Goal: Task Accomplishment & Management: Use online tool/utility

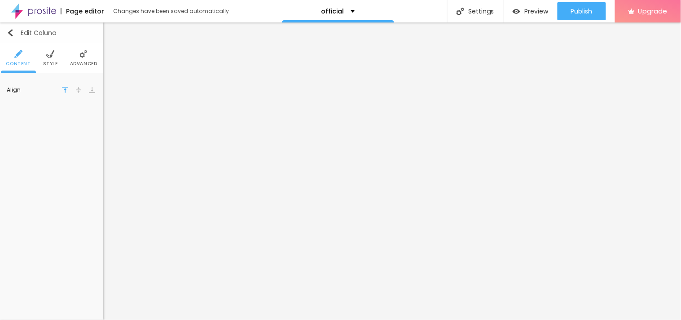
click at [10, 30] on img "button" at bounding box center [10, 32] width 7 height 7
click at [86, 93] on button "button" at bounding box center [90, 90] width 13 height 13
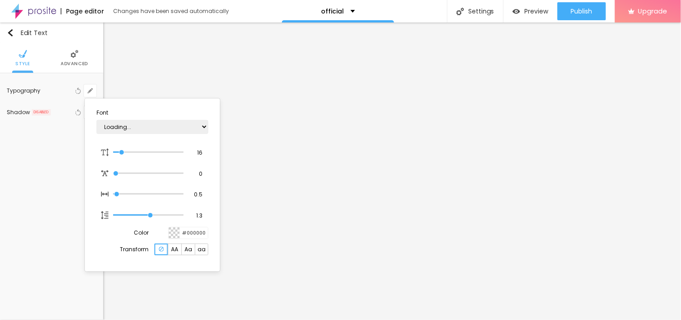
click at [88, 90] on div at bounding box center [340, 160] width 681 height 320
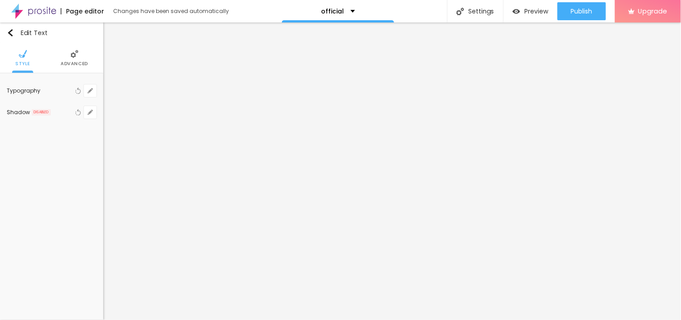
click at [64, 54] on li "Advanced" at bounding box center [74, 58] width 27 height 30
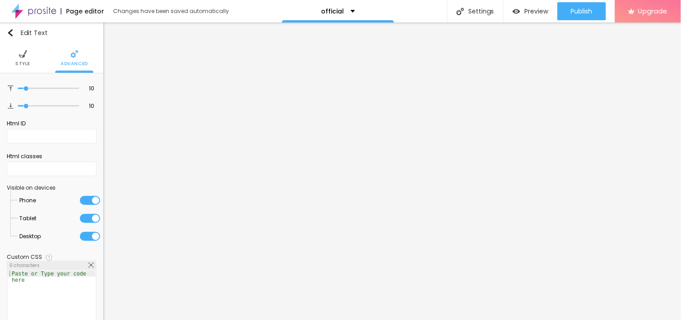
click at [27, 55] on li "Style" at bounding box center [22, 58] width 15 height 30
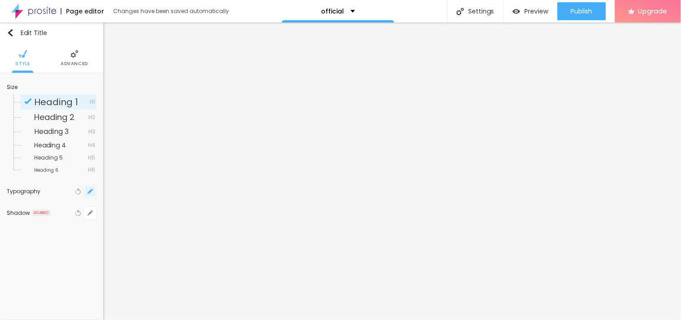
click at [88, 189] on icon "button" at bounding box center [90, 191] width 5 height 5
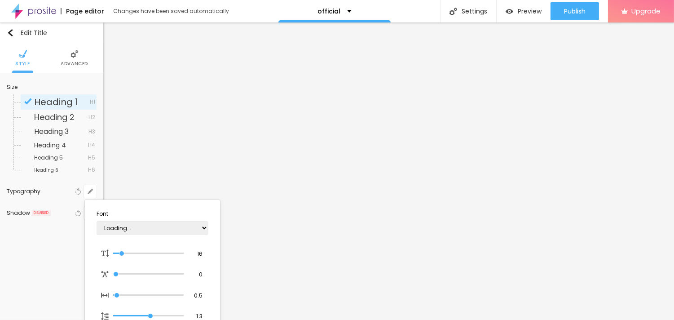
type input "1"
click at [135, 229] on select "AbrilFatface-Regular Actor-Regular Alegreya AlegreyaBlack [PERSON_NAME] [PERSON…" at bounding box center [153, 228] width 112 height 14
select select "CrimsonTextBold"
click at [97, 221] on select "AbrilFatface-Regular Actor-Regular Alegreya AlegreyaBlack [PERSON_NAME] [PERSON…" at bounding box center [153, 228] width 112 height 14
type input "1"
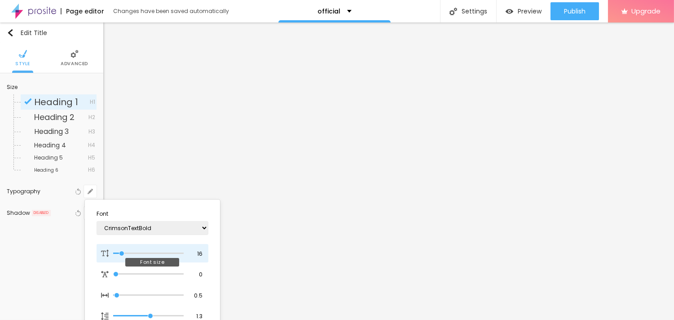
type input "14"
type input "1"
type input "15"
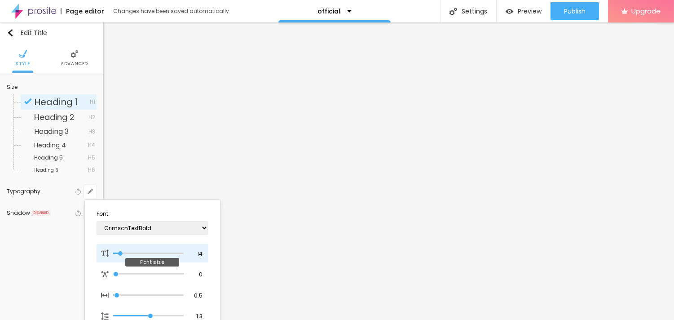
type input "1"
type input "21"
type input "1"
type input "23"
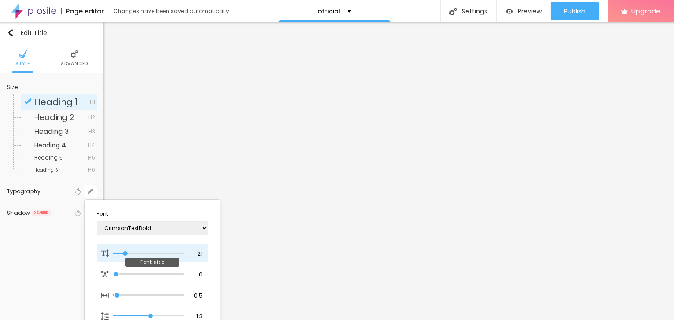
type input "23"
type input "1"
type input "32"
type input "1"
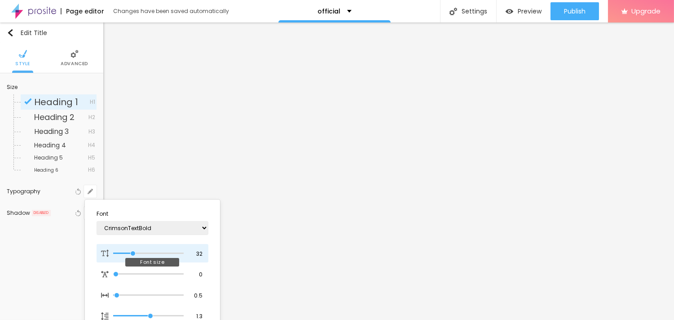
type input "33"
type input "1"
type input "36"
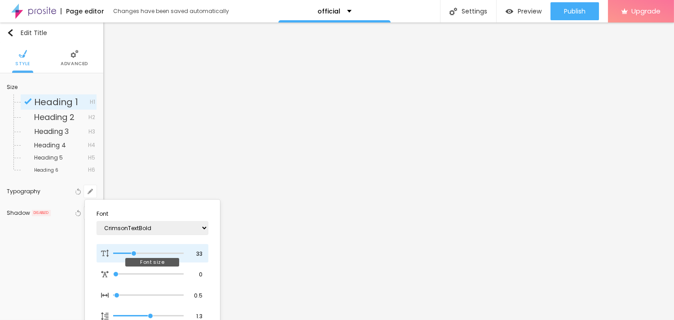
type input "1"
type input "38"
type input "1"
drag, startPoint x: 120, startPoint y: 251, endPoint x: 137, endPoint y: 255, distance: 18.1
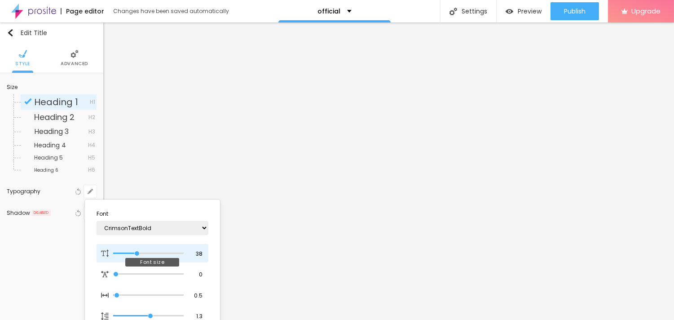
click at [137, 255] on input "range" at bounding box center [148, 253] width 70 height 4
type input "42"
click at [140, 255] on input "range" at bounding box center [148, 253] width 70 height 4
type input "42"
click at [140, 255] on input "range" at bounding box center [148, 253] width 70 height 4
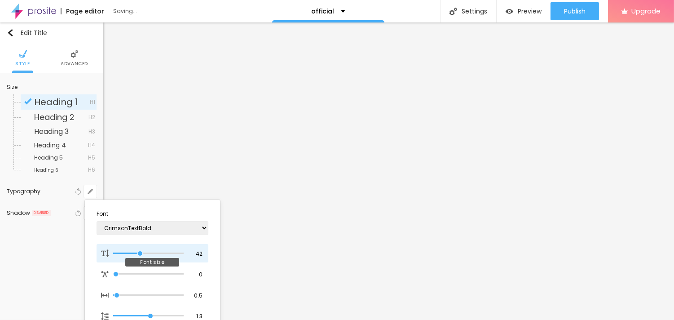
type input "1"
type input "41"
type input "1"
type input "40"
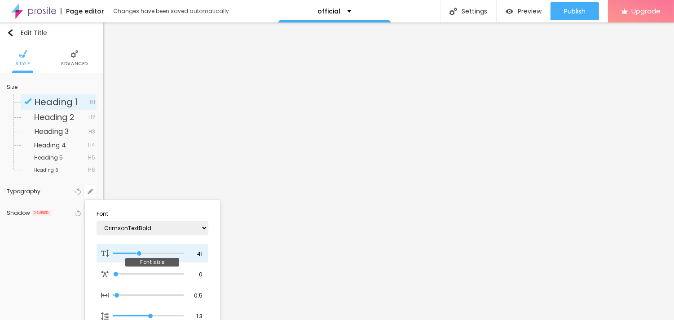
type input "40"
type input "1"
type input "38"
type input "1"
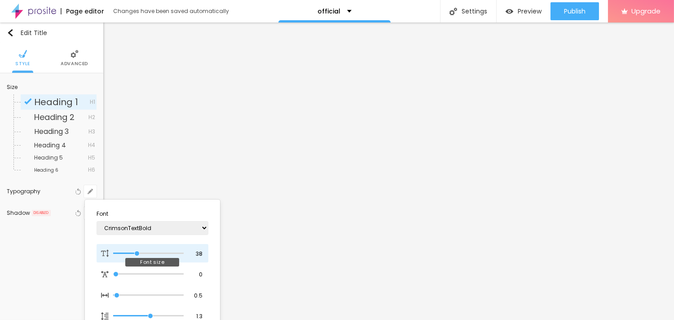
type input "37"
type input "1"
type input "37"
click at [136, 251] on input "range" at bounding box center [148, 253] width 70 height 4
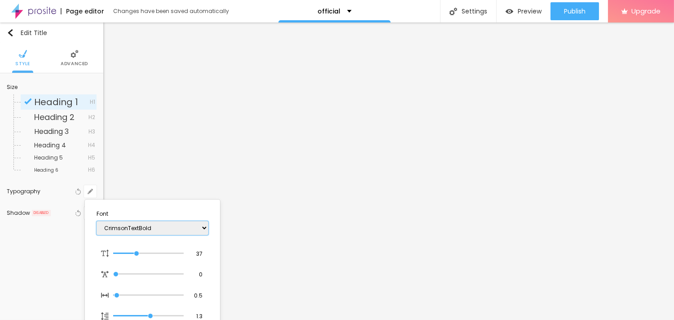
click at [163, 223] on select "AbrilFatface-Regular Actor-Regular Alegreya AlegreyaBlack [PERSON_NAME] [PERSON…" at bounding box center [153, 228] width 112 height 14
type input "1"
select select "CrimsonText"
click at [97, 221] on select "AbrilFatface-Regular Actor-Regular Alegreya AlegreyaBlack [PERSON_NAME] [PERSON…" at bounding box center [153, 228] width 112 height 14
click at [163, 206] on section "Font AbrilFatface-Regular Actor-Regular Alegreya AlegreyaBlack [PERSON_NAME] [P…" at bounding box center [152, 285] width 128 height 165
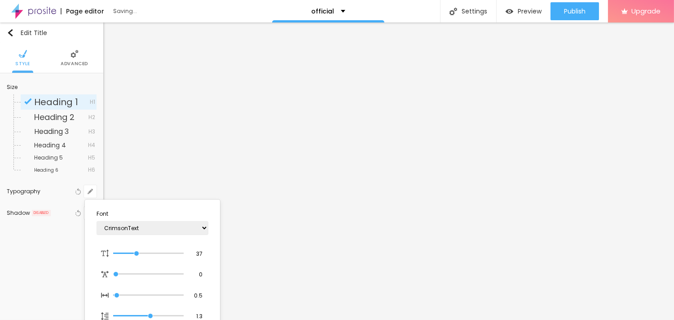
type input "1"
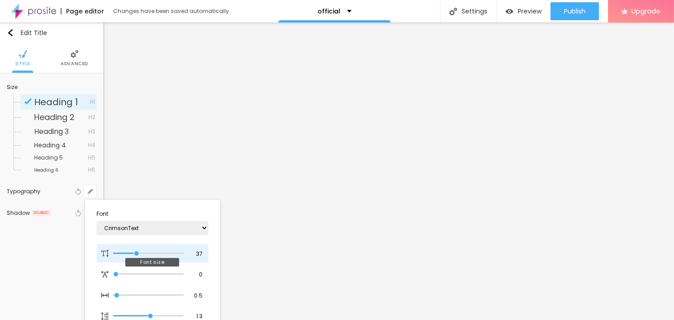
click at [135, 252] on input "range" at bounding box center [148, 253] width 70 height 4
type input "32"
type input "1"
type input "36"
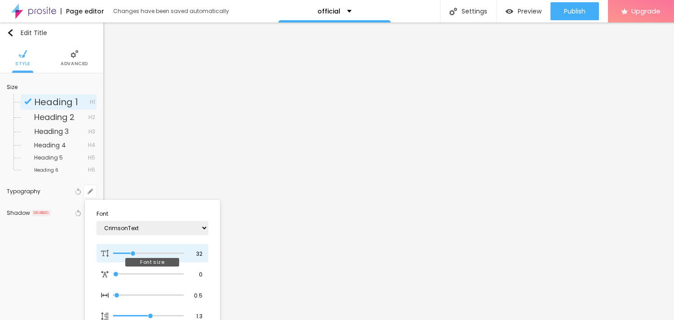
type input "36"
type input "1"
type input "37"
type input "1"
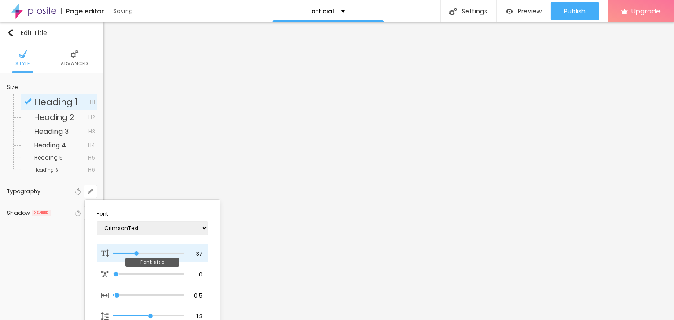
type input "40"
type input "1"
type input "38"
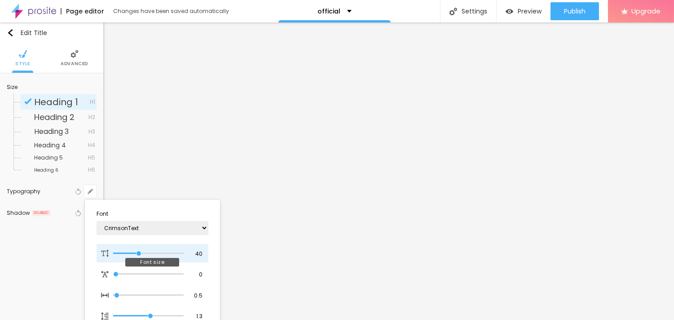
type input "1"
type input "37"
click at [136, 251] on input "range" at bounding box center [148, 253] width 70 height 4
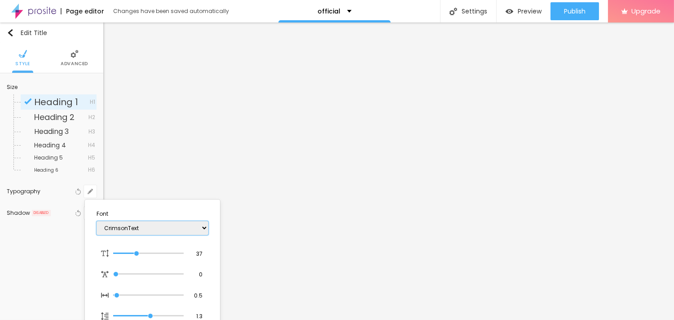
click at [153, 227] on select "AbrilFatface-Regular Actor-Regular Alegreya AlegreyaBlack [PERSON_NAME] [PERSON…" at bounding box center [153, 228] width 112 height 14
click at [97, 221] on select "AbrilFatface-Regular Actor-Regular Alegreya AlegreyaBlack [PERSON_NAME] [PERSON…" at bounding box center [153, 228] width 112 height 14
type input "1"
click at [150, 228] on select "AbrilFatface-Regular Actor-Regular Alegreya AlegreyaBlack [PERSON_NAME] [PERSON…" at bounding box center [153, 228] width 112 height 14
select select "CormorantGeramond-Bold"
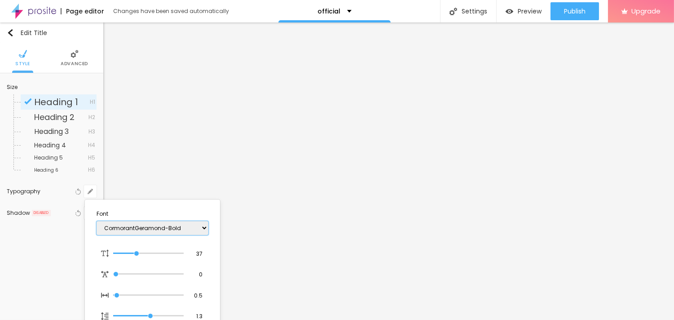
click at [97, 221] on select "AbrilFatface-Regular Actor-Regular Alegreya AlegreyaBlack [PERSON_NAME] [PERSON…" at bounding box center [153, 228] width 112 height 14
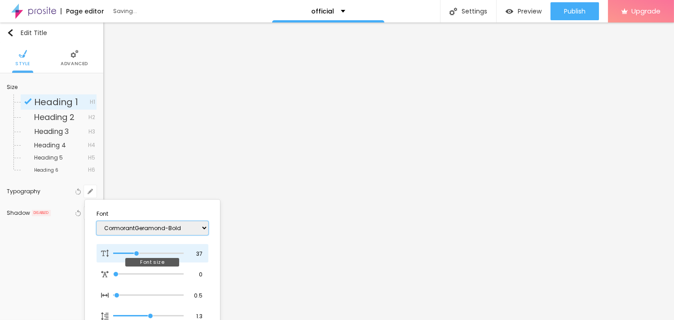
type input "1"
drag, startPoint x: 136, startPoint y: 249, endPoint x: 123, endPoint y: 246, distance: 12.5
click at [123, 246] on div "37 Font size" at bounding box center [153, 253] width 112 height 19
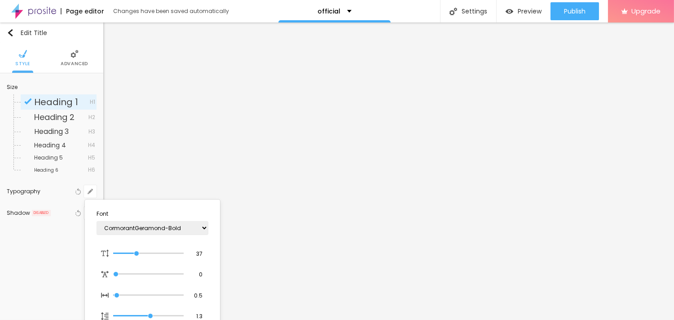
click at [487, 55] on div at bounding box center [337, 160] width 674 height 320
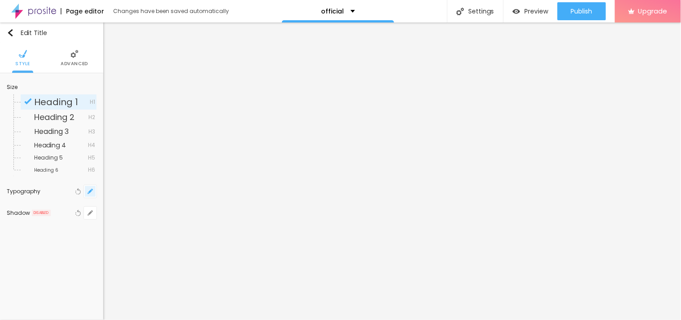
click at [92, 193] on icon "button" at bounding box center [90, 191] width 5 height 5
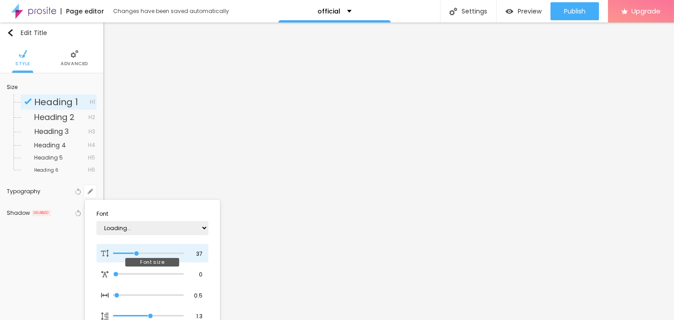
type input "1"
type input "36"
click at [136, 251] on input "range" at bounding box center [148, 253] width 70 height 4
type input "36"
type input "1"
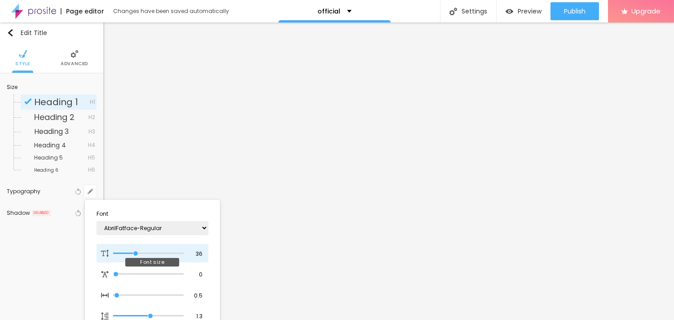
type input "33"
type input "1"
type input "33"
click at [133, 251] on input "range" at bounding box center [148, 253] width 70 height 4
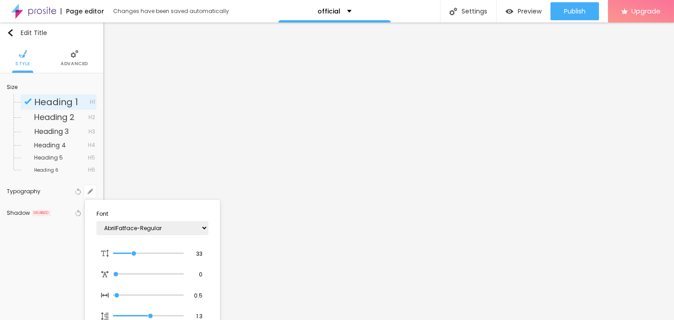
click at [262, 50] on div at bounding box center [337, 160] width 674 height 320
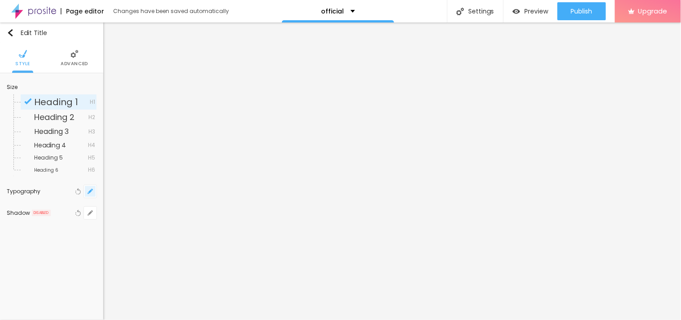
click at [93, 192] on icon "button" at bounding box center [90, 191] width 5 height 5
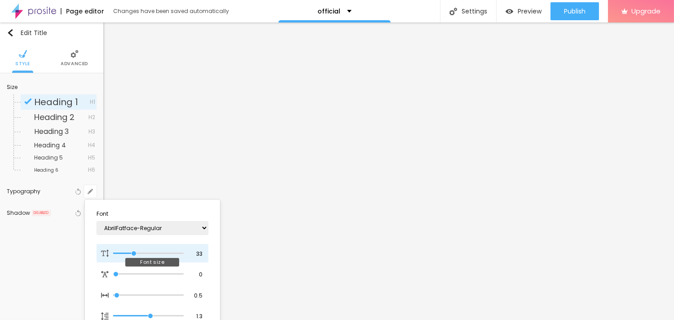
type input "1"
type input "35"
type input "1"
type input "36"
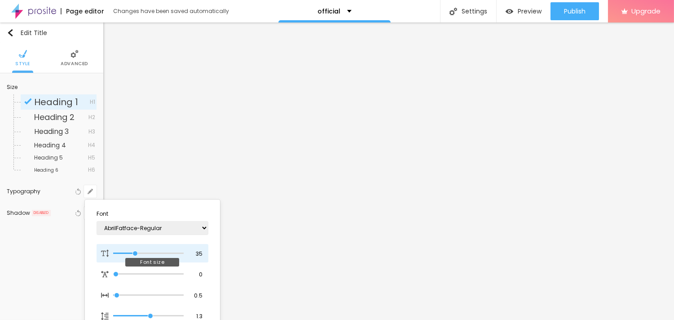
type input "36"
type input "1"
type input "36"
click at [136, 252] on input "range" at bounding box center [148, 253] width 70 height 4
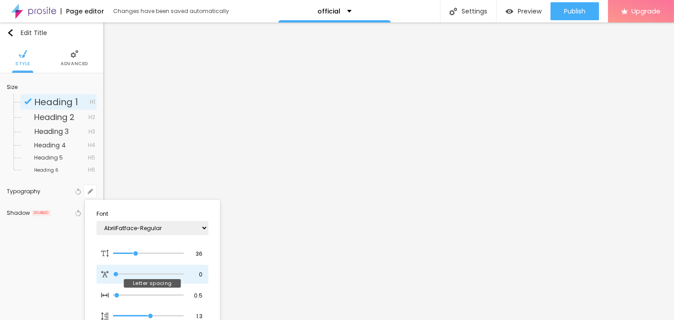
type input "0.4"
type input "1"
type input "0.5"
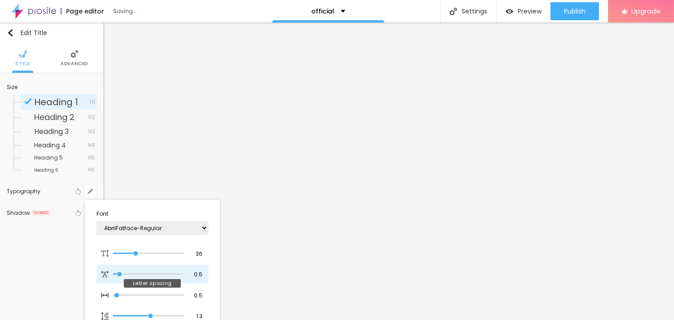
type input "1"
type input "0.4"
type input "1"
type input "0"
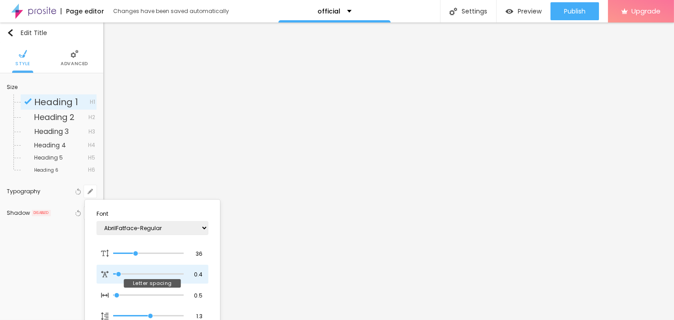
type input "0"
type input "1"
drag, startPoint x: 118, startPoint y: 273, endPoint x: 110, endPoint y: 274, distance: 7.8
click at [113, 274] on input "range" at bounding box center [148, 274] width 70 height 4
click at [447, 161] on div at bounding box center [337, 160] width 674 height 320
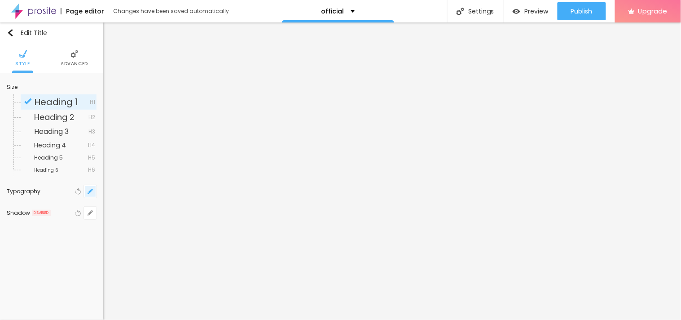
click at [87, 193] on button "button" at bounding box center [90, 191] width 13 height 13
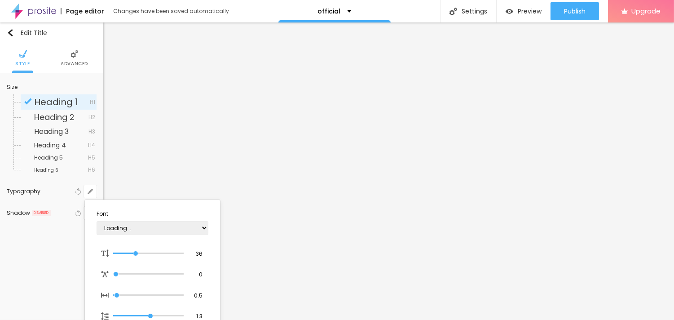
click at [150, 218] on div "Loading..." at bounding box center [153, 227] width 112 height 23
type input "1"
click at [150, 222] on select "AbrilFatface-Regular Actor-Regular Alegreya AlegreyaBlack [PERSON_NAME] [PERSON…" at bounding box center [153, 228] width 112 height 14
click at [144, 226] on select "AbrilFatface-Regular Actor-Regular Alegreya AlegreyaBlack [PERSON_NAME] [PERSON…" at bounding box center [153, 228] width 112 height 14
select select "IBMPlexMono-Regular"
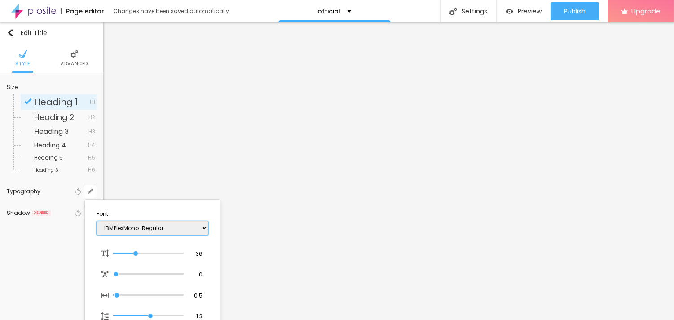
click at [97, 221] on select "AbrilFatface-Regular Actor-Regular Alegreya AlegreyaBlack [PERSON_NAME] [PERSON…" at bounding box center [153, 228] width 112 height 14
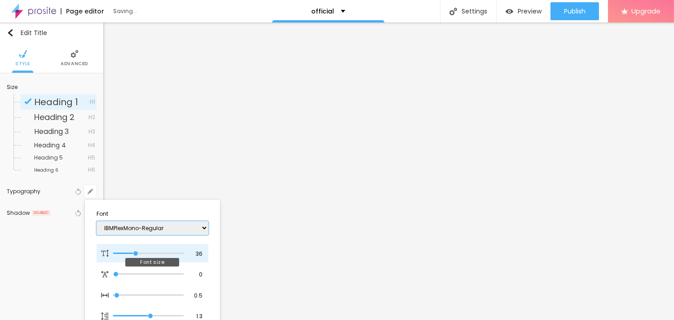
type input "1"
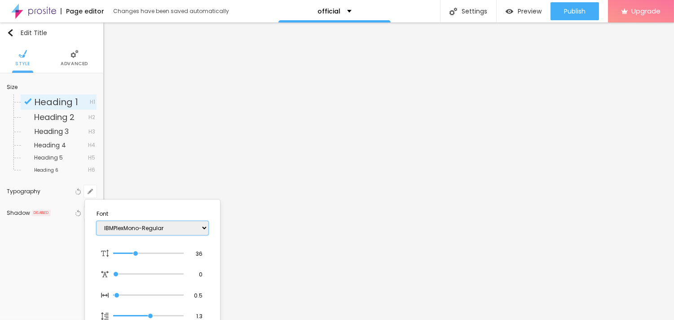
click at [163, 230] on select "AbrilFatface-Regular Actor-Regular Alegreya AlegreyaBlack [PERSON_NAME] [PERSON…" at bounding box center [153, 228] width 112 height 14
select select "LatoLight"
click at [97, 221] on select "AbrilFatface-Regular Actor-Regular Alegreya AlegreyaBlack [PERSON_NAME] [PERSON…" at bounding box center [153, 228] width 112 height 14
type input "1"
click at [128, 228] on select "AbrilFatface-Regular Actor-Regular Alegreya AlegreyaBlack [PERSON_NAME] [PERSON…" at bounding box center [153, 228] width 112 height 14
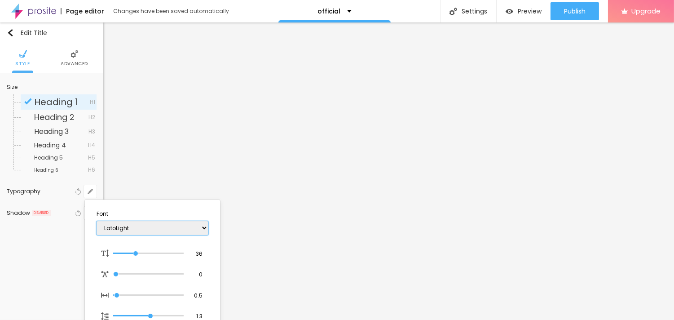
click at [128, 228] on select "AbrilFatface-Regular Actor-Regular Alegreya AlegreyaBlack [PERSON_NAME] [PERSON…" at bounding box center [153, 228] width 112 height 14
click at [138, 224] on select "AbrilFatface-Regular Actor-Regular Alegreya AlegreyaBlack [PERSON_NAME] [PERSON…" at bounding box center [153, 228] width 112 height 14
select select "Merriweather-Italic"
click at [97, 221] on select "AbrilFatface-Regular Actor-Regular Alegreya AlegreyaBlack [PERSON_NAME] [PERSON…" at bounding box center [153, 228] width 112 height 14
type input "1"
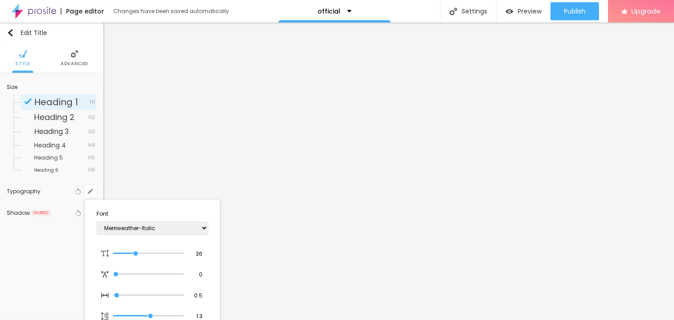
click at [478, 137] on div at bounding box center [337, 160] width 674 height 320
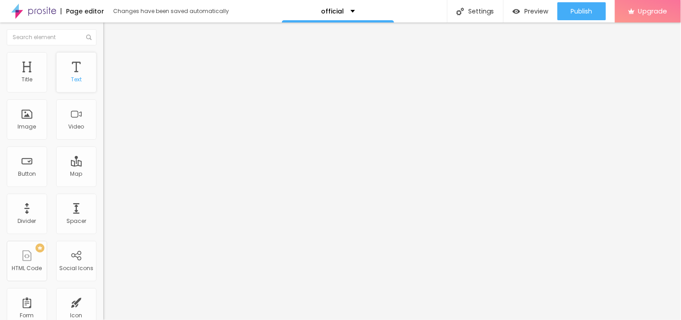
click at [73, 83] on div "Text" at bounding box center [76, 79] width 11 height 6
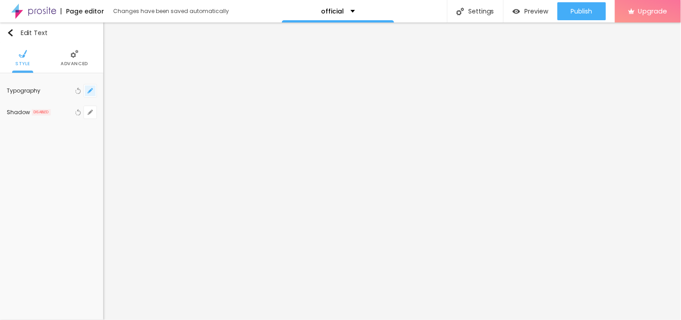
click at [92, 91] on icon "button" at bounding box center [90, 90] width 5 height 5
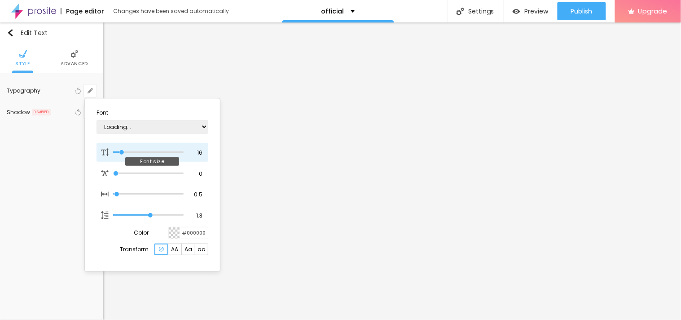
click at [123, 152] on input "range" at bounding box center [148, 152] width 70 height 4
type input "17"
type input "1"
click at [123, 151] on input "range" at bounding box center [148, 152] width 70 height 4
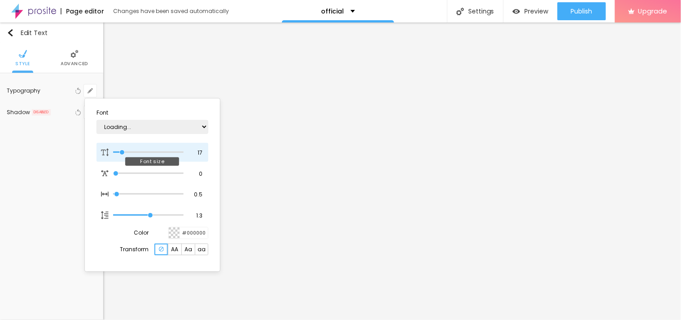
type input "22"
type input "1"
type input "23"
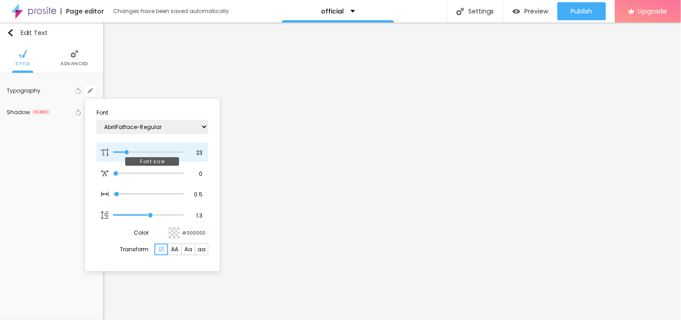
type input "1"
type input "23"
click at [127, 151] on input "range" at bounding box center [148, 152] width 70 height 4
type input "1"
type input "22"
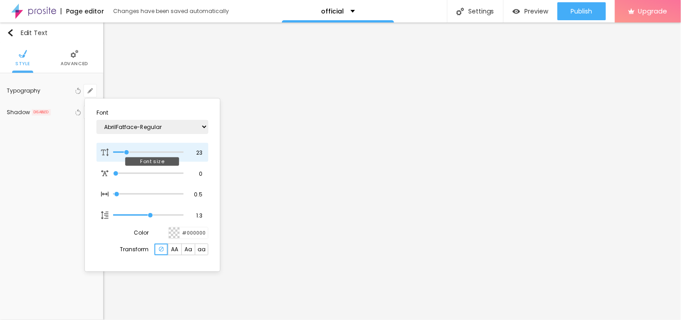
type input "22"
type input "1"
type input "21"
type input "1"
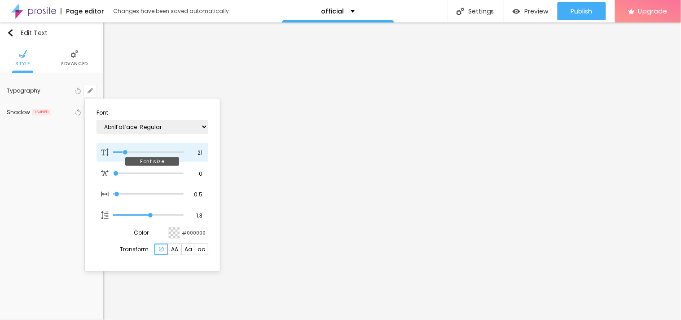
type input "20"
type input "1"
type input "20"
click at [125, 153] on input "range" at bounding box center [148, 152] width 70 height 4
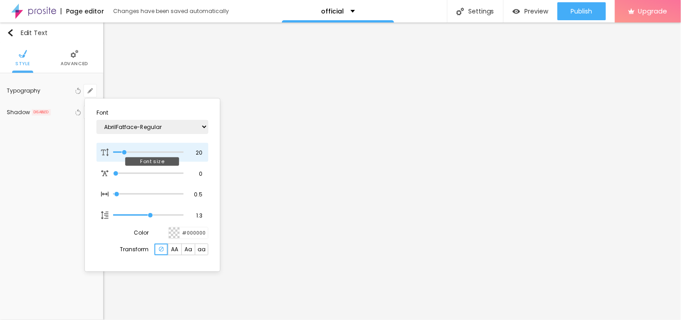
click at [125, 153] on input "range" at bounding box center [148, 152] width 70 height 4
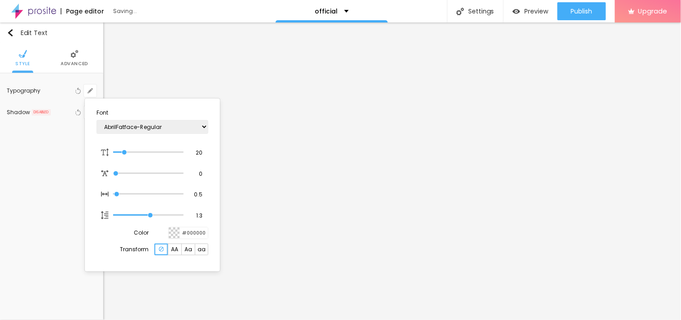
type input "1"
click at [571, 97] on div at bounding box center [340, 160] width 681 height 320
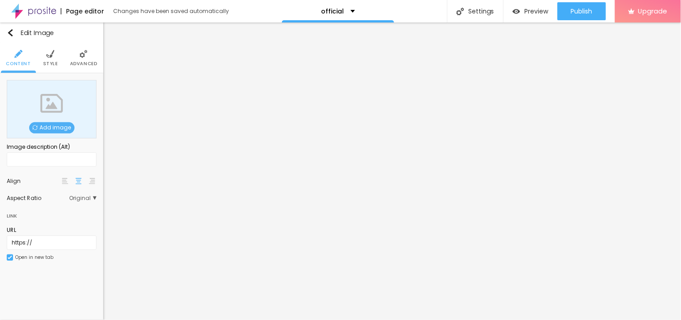
click at [52, 128] on span "Add image" at bounding box center [51, 127] width 45 height 11
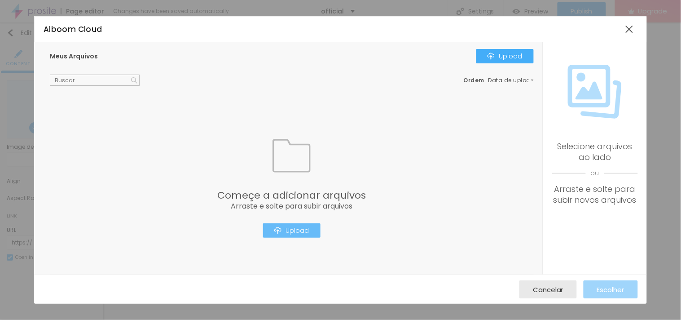
click at [301, 227] on div "Upload" at bounding box center [291, 230] width 35 height 7
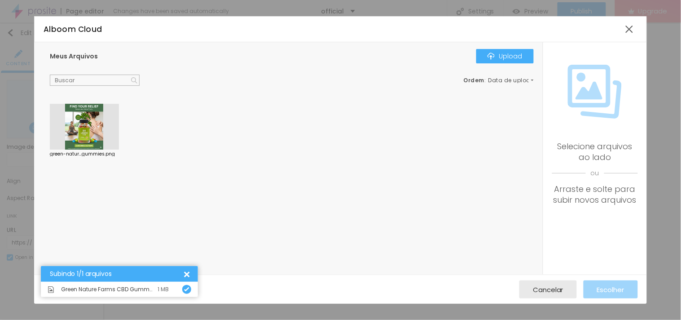
click at [77, 141] on div at bounding box center [84, 127] width 69 height 46
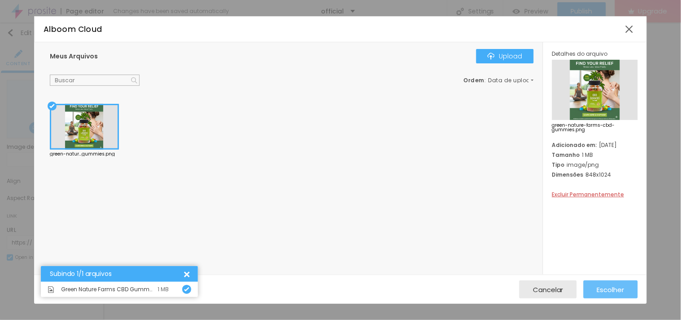
click at [626, 284] on button "Escolher" at bounding box center [611, 289] width 54 height 18
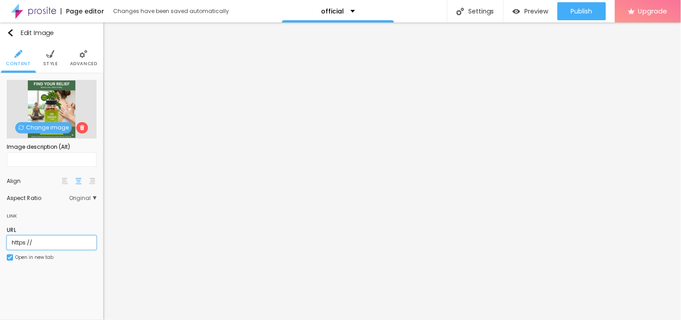
click at [57, 239] on input "https://" at bounding box center [52, 242] width 90 height 14
paste input "[DOMAIN_NAME][URL]"
type input "[URL][DOMAIN_NAME]"
click at [79, 180] on img at bounding box center [78, 181] width 6 height 6
click at [91, 180] on img at bounding box center [92, 181] width 6 height 6
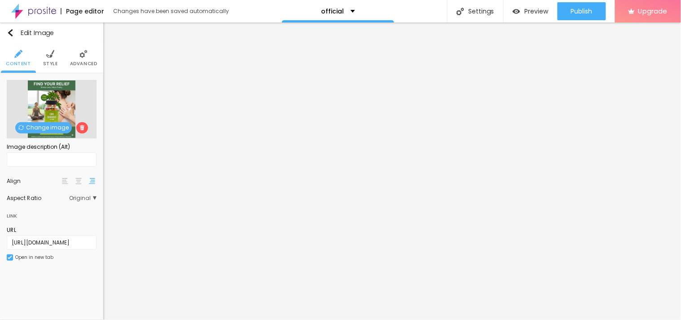
click at [91, 180] on img at bounding box center [92, 181] width 6 height 6
click at [91, 199] on span "Original" at bounding box center [82, 197] width 27 height 5
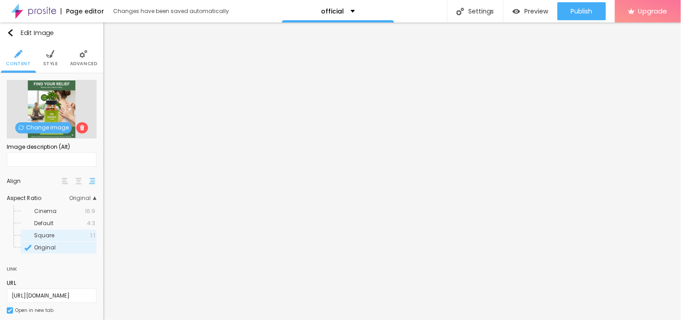
click at [53, 231] on span "Square" at bounding box center [44, 235] width 20 height 8
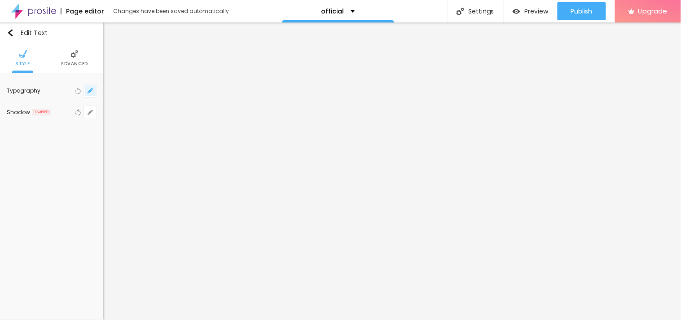
click at [92, 90] on icon "button" at bounding box center [90, 90] width 5 height 5
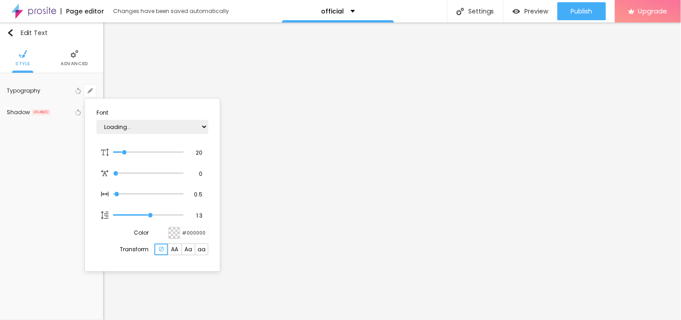
type input "1"
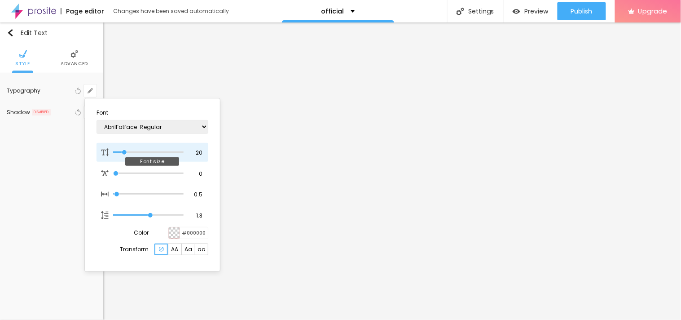
type input "18"
type input "1"
type input "17"
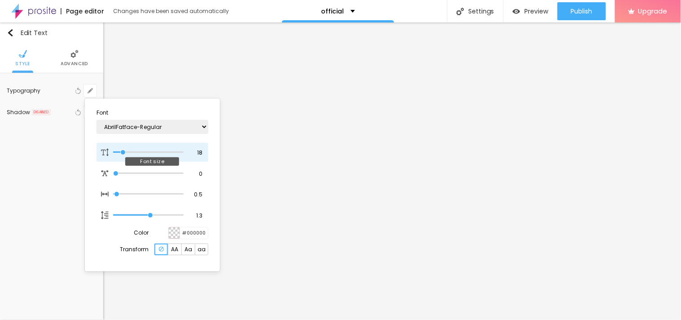
type input "1"
type input "15"
type input "1"
type input "14"
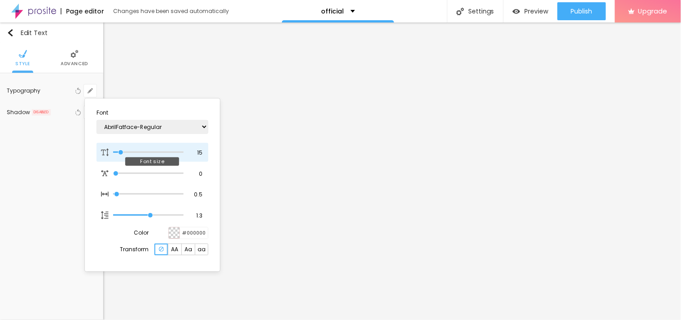
type input "14"
type input "1"
type input "12"
type input "1"
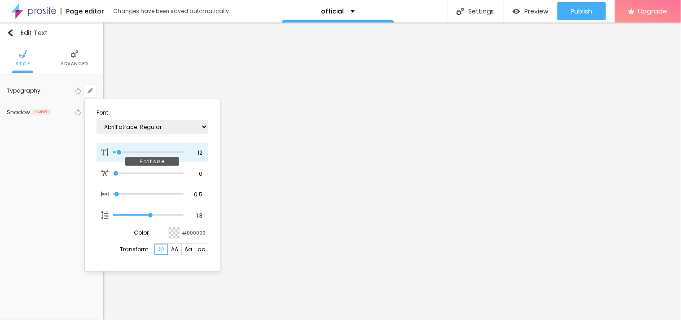
type input "11"
type input "1"
type input "10"
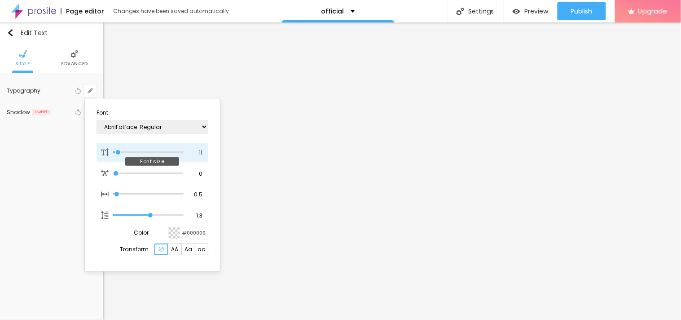
type input "1"
type input "9"
type input "1"
type input "8"
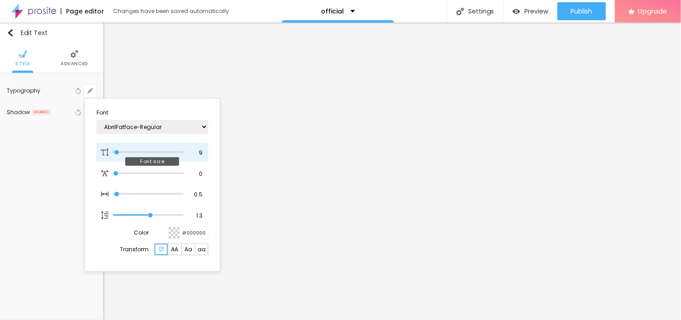
type input "8"
type input "1"
type input "12"
type input "1"
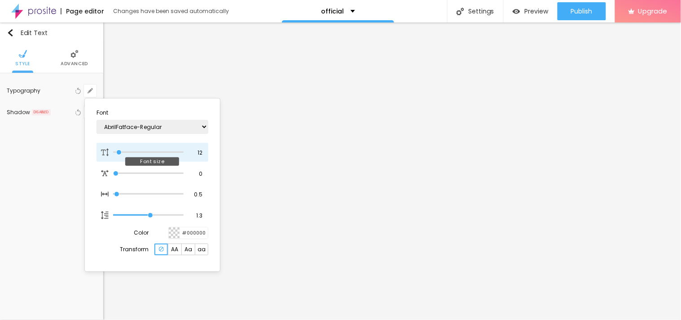
type input "17"
type input "1"
type input "18"
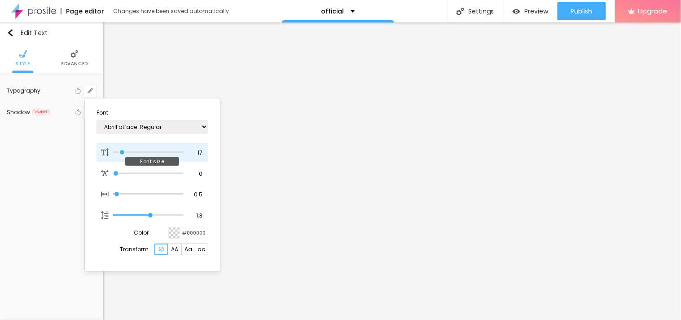
type input "1"
type input "27"
type input "1"
type input "28"
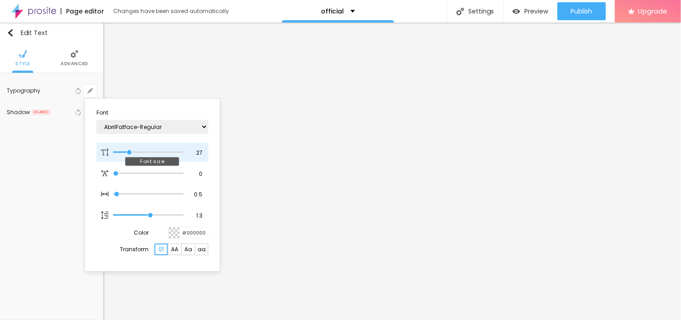
type input "28"
type input "1"
type input "35"
type input "1"
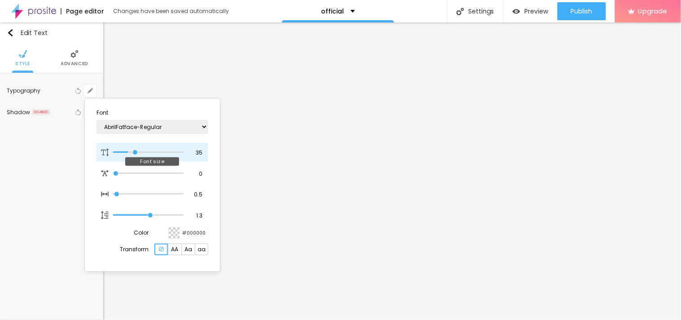
type input "36"
type input "1"
type input "39"
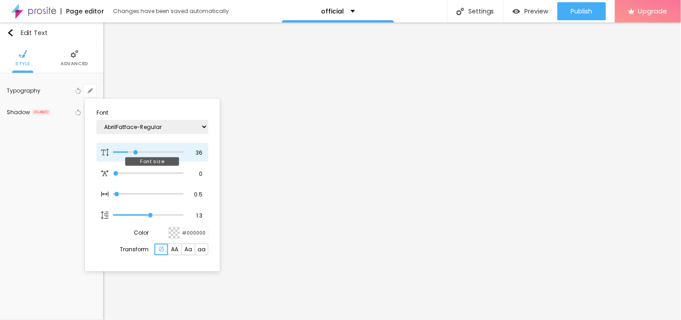
type input "1"
type input "42"
type input "1"
type input "43"
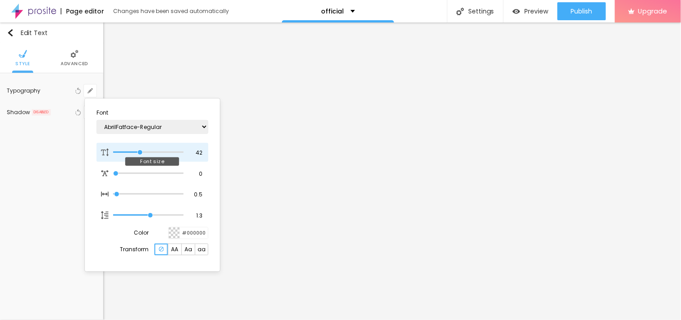
type input "43"
type input "1"
type input "44"
type input "1"
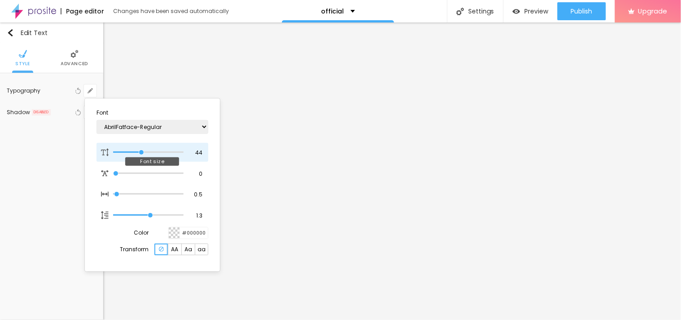
type input "45"
type input "1"
type input "46"
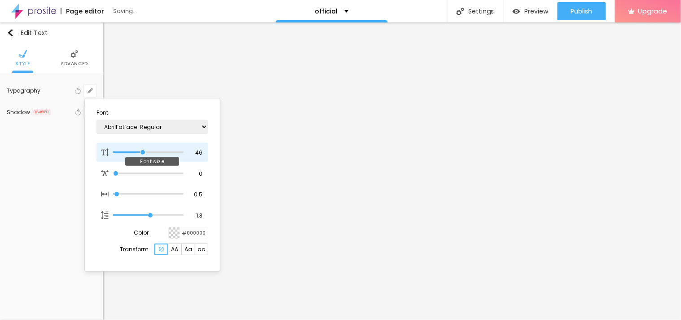
type input "1"
type input "44"
type input "1"
type input "43"
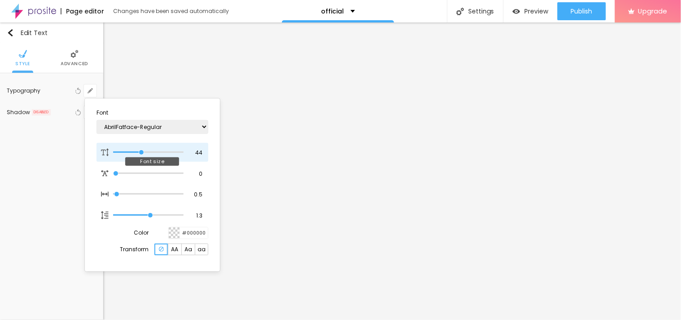
type input "43"
type input "1"
type input "41"
type input "1"
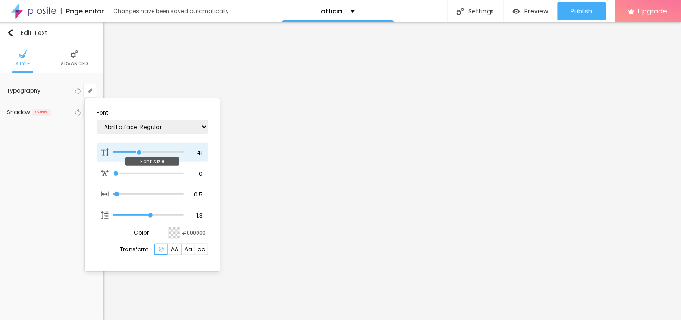
drag, startPoint x: 123, startPoint y: 150, endPoint x: 139, endPoint y: 152, distance: 15.8
click at [139, 152] on input "range" at bounding box center [148, 152] width 70 height 4
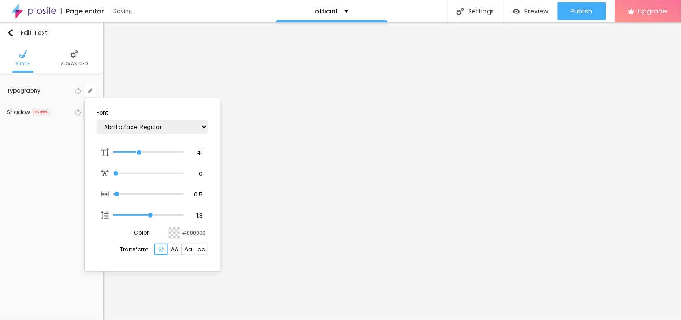
click at [681, 180] on div at bounding box center [340, 160] width 681 height 320
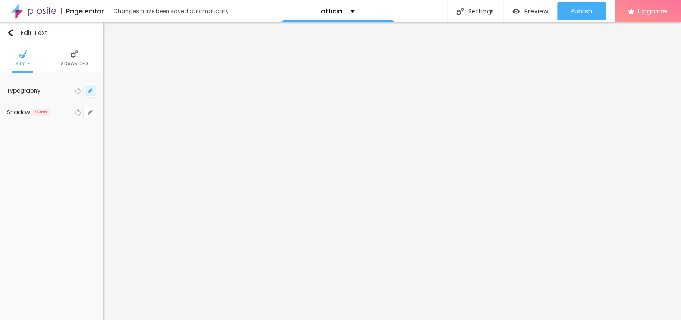
click at [93, 91] on icon "button" at bounding box center [90, 90] width 5 height 5
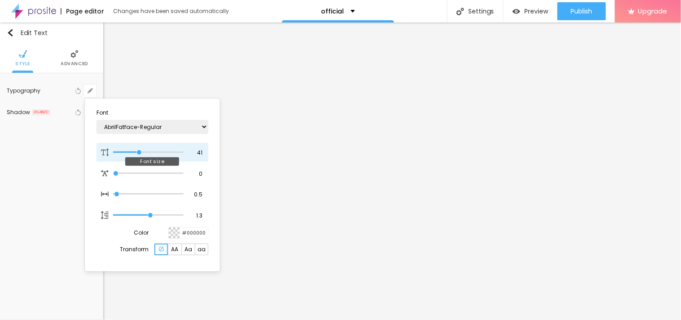
click at [137, 154] on input "range" at bounding box center [148, 152] width 70 height 4
drag, startPoint x: 137, startPoint y: 154, endPoint x: 126, endPoint y: 151, distance: 11.9
click at [126, 151] on input "range" at bounding box center [148, 152] width 70 height 4
click at [648, 230] on div at bounding box center [340, 160] width 681 height 320
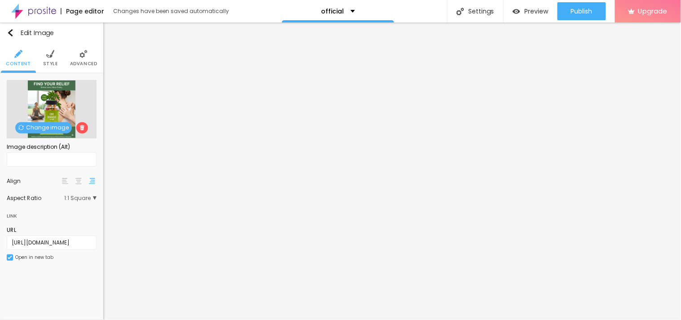
click at [79, 180] on img at bounding box center [78, 181] width 6 height 6
click at [90, 196] on span "1:1 Square" at bounding box center [80, 197] width 32 height 5
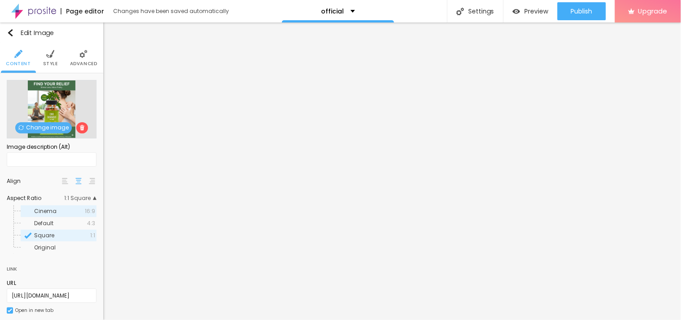
click at [56, 212] on span "Cinema" at bounding box center [59, 210] width 51 height 5
click at [84, 198] on span "16:9 Cinema" at bounding box center [77, 197] width 40 height 5
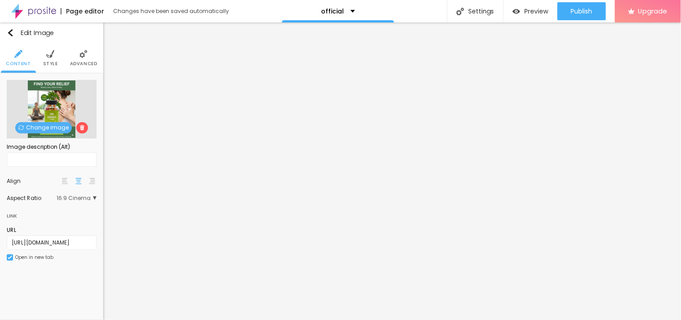
click at [81, 200] on span "16:9 Cinema" at bounding box center [77, 197] width 40 height 5
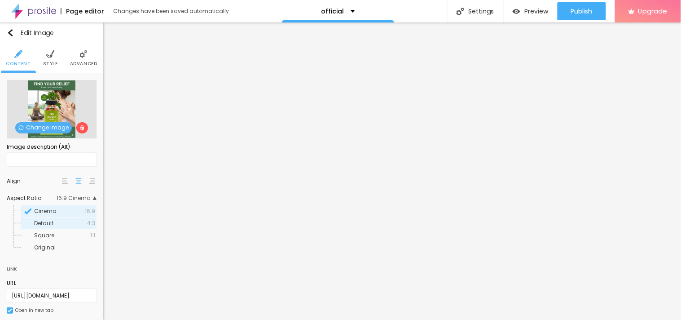
click at [65, 217] on div "Default 4:3" at bounding box center [59, 223] width 76 height 12
click at [45, 242] on div "Original" at bounding box center [59, 248] width 76 height 12
click at [61, 185] on div at bounding box center [65, 181] width 9 height 11
click at [62, 183] on img at bounding box center [65, 181] width 6 height 6
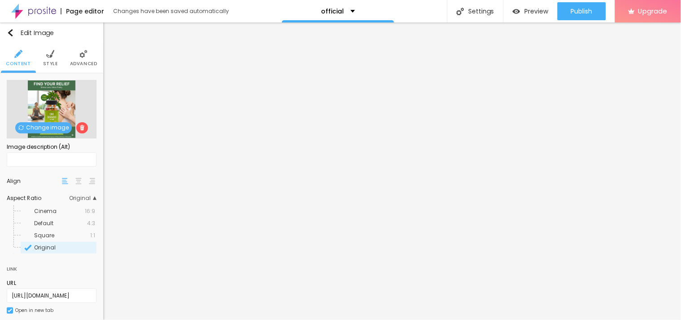
click at [62, 182] on img at bounding box center [65, 181] width 6 height 6
click at [75, 182] on img at bounding box center [78, 181] width 6 height 6
click at [89, 181] on img at bounding box center [92, 181] width 6 height 6
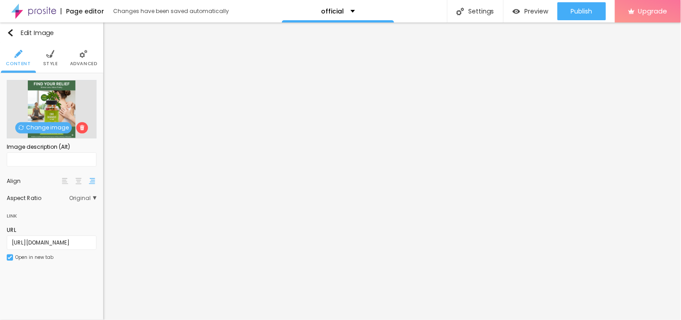
click at [70, 185] on div at bounding box center [79, 181] width 36 height 11
click at [62, 182] on img at bounding box center [65, 181] width 6 height 6
click at [77, 182] on img at bounding box center [78, 181] width 6 height 6
click at [86, 198] on span "Original" at bounding box center [82, 197] width 27 height 5
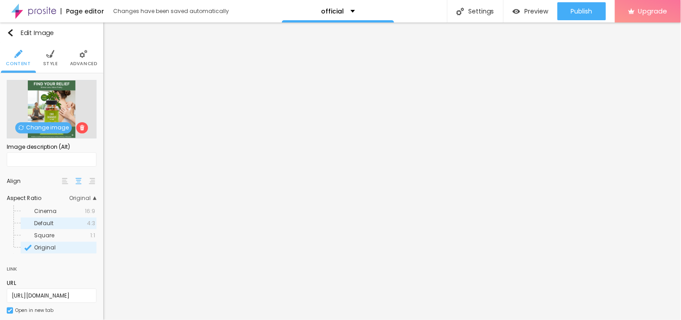
click at [75, 228] on div "Default 4:3" at bounding box center [59, 223] width 76 height 12
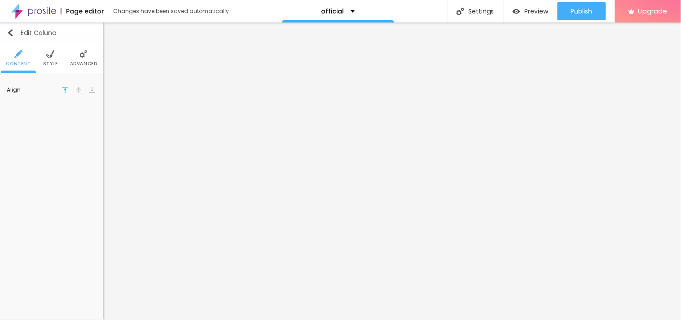
click at [14, 31] on div "Edit Coluna" at bounding box center [31, 32] width 49 height 7
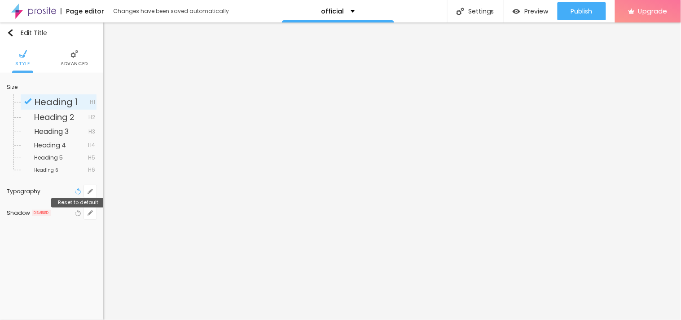
click at [83, 191] on button "Reset to default" at bounding box center [78, 191] width 10 height 13
click at [90, 190] on icon "button" at bounding box center [90, 191] width 5 height 5
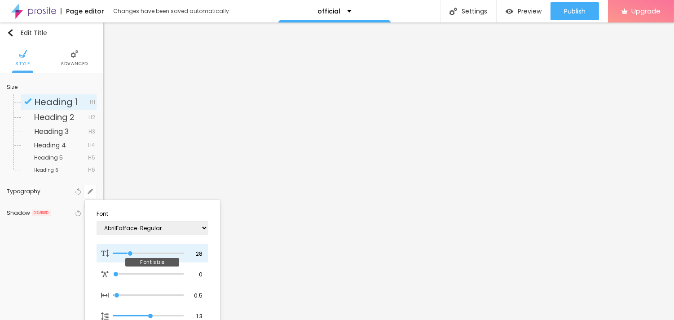
drag, startPoint x: 123, startPoint y: 254, endPoint x: 131, endPoint y: 254, distance: 7.2
click at [131, 254] on input "range" at bounding box center [148, 253] width 70 height 4
click at [54, 258] on div at bounding box center [337, 160] width 674 height 320
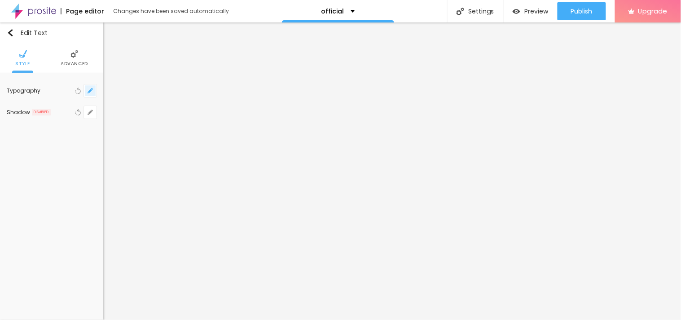
click at [90, 91] on icon "button" at bounding box center [90, 91] width 4 height 4
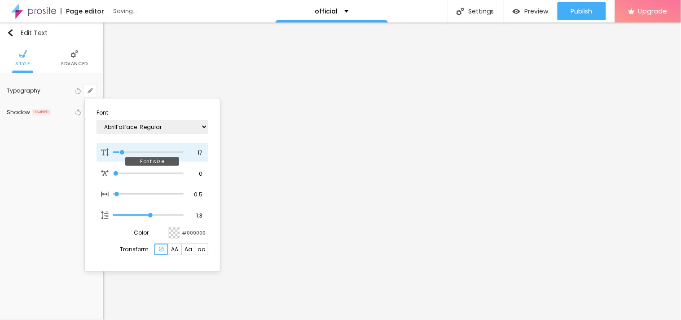
click at [123, 150] on input "range" at bounding box center [148, 152] width 70 height 4
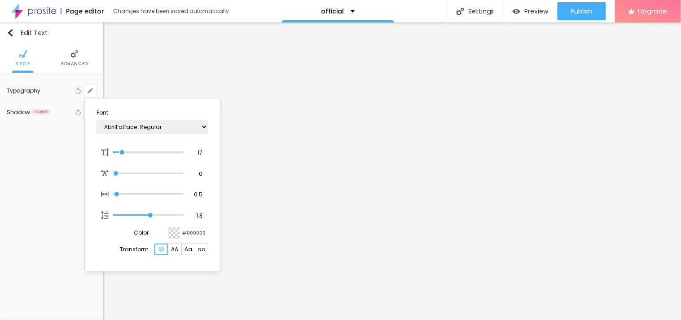
click at [656, 254] on div at bounding box center [340, 160] width 681 height 320
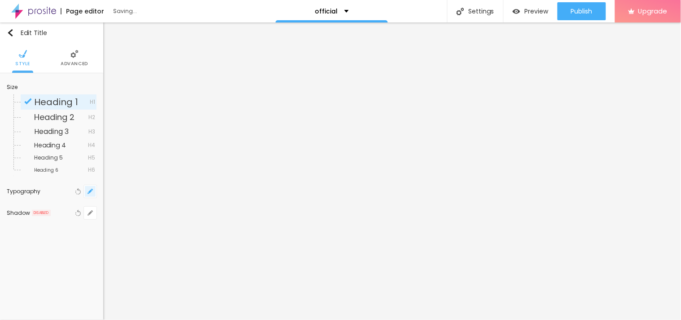
click at [92, 189] on icon "button" at bounding box center [90, 191] width 5 height 5
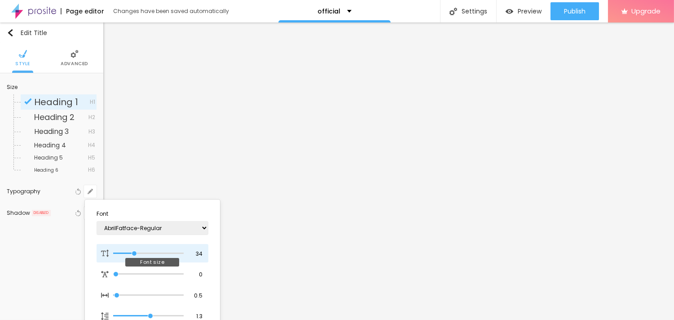
click at [135, 251] on input "range" at bounding box center [148, 253] width 70 height 4
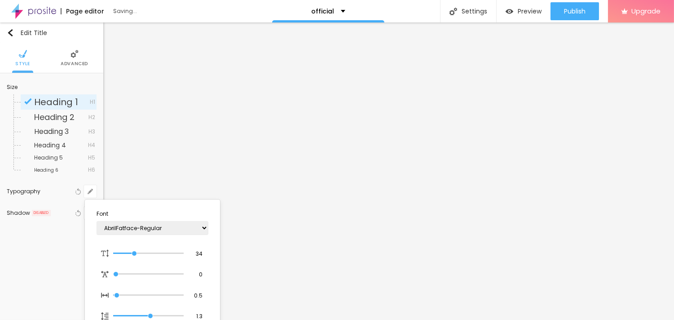
click at [401, 262] on div at bounding box center [337, 160] width 674 height 320
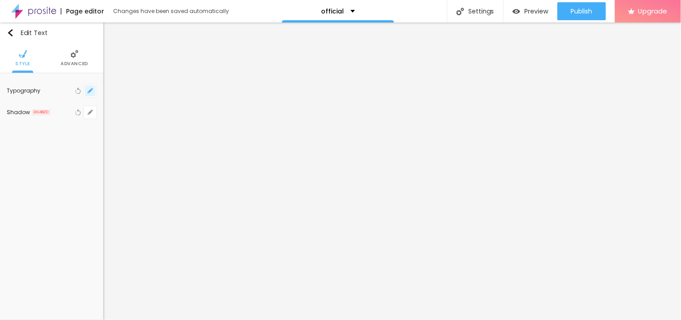
click at [86, 91] on button "button" at bounding box center [90, 90] width 13 height 13
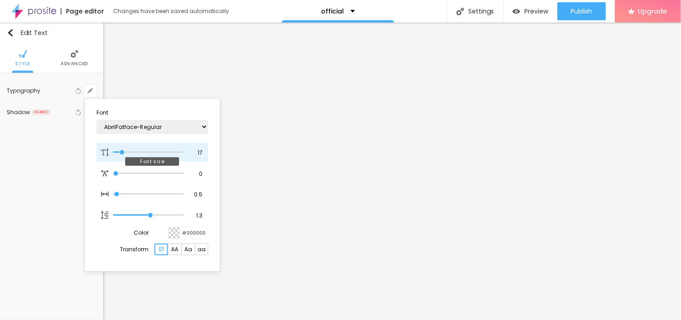
click at [121, 151] on input "range" at bounding box center [148, 152] width 70 height 4
click at [121, 150] on input "range" at bounding box center [148, 152] width 70 height 4
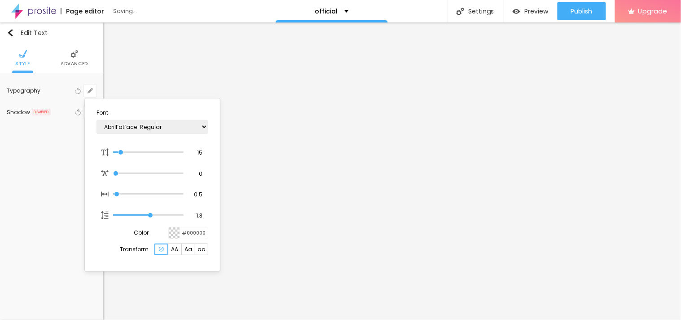
click at [353, 284] on div at bounding box center [340, 160] width 681 height 320
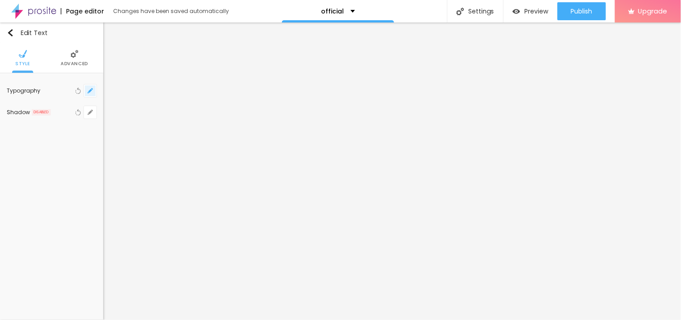
click at [88, 88] on icon "button" at bounding box center [90, 90] width 5 height 5
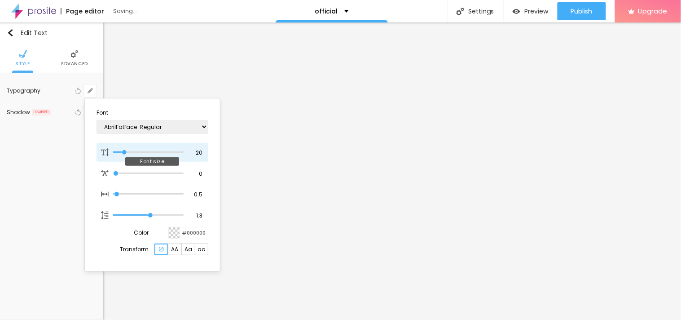
drag, startPoint x: 119, startPoint y: 151, endPoint x: 125, endPoint y: 149, distance: 5.8
click at [125, 150] on input "range" at bounding box center [148, 152] width 70 height 4
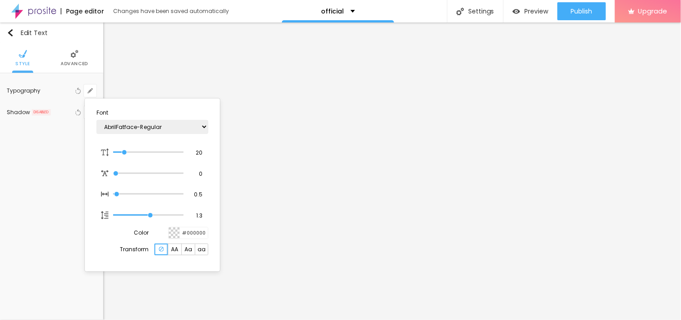
click at [555, 291] on div at bounding box center [340, 160] width 681 height 320
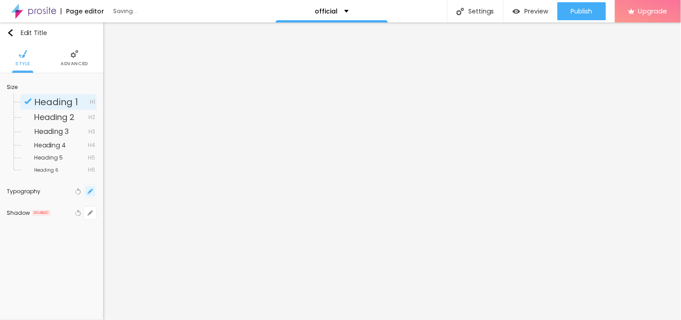
click at [88, 194] on button "button" at bounding box center [90, 191] width 13 height 13
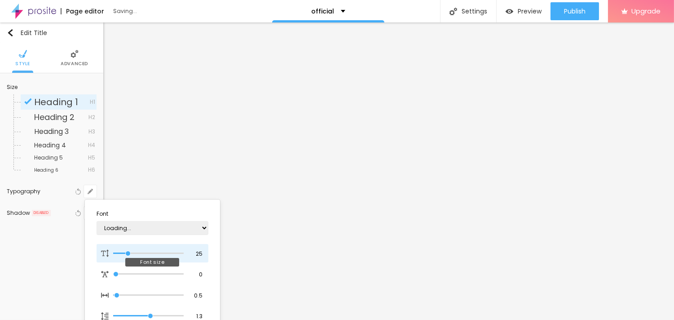
click at [128, 252] on input "range" at bounding box center [148, 253] width 70 height 4
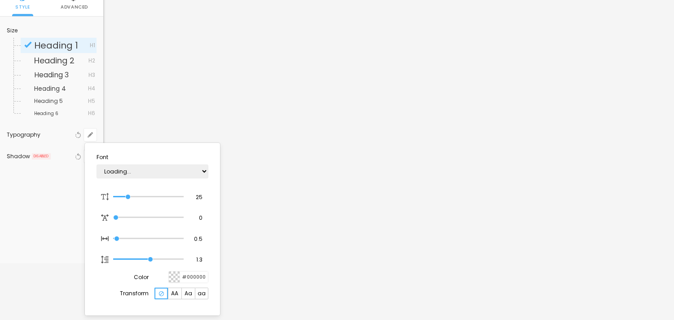
scroll to position [97, 0]
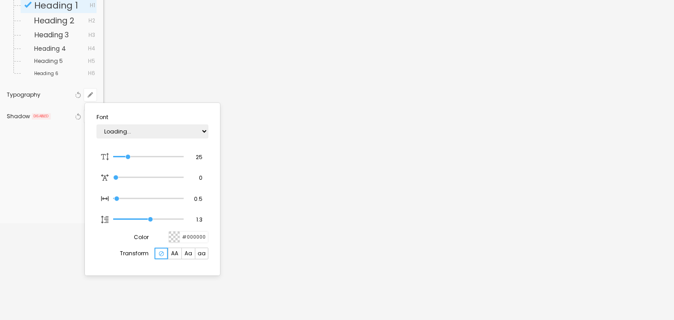
click at [344, 169] on div at bounding box center [337, 160] width 674 height 320
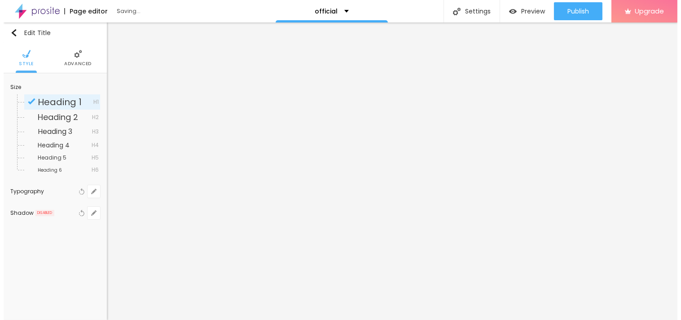
scroll to position [0, 0]
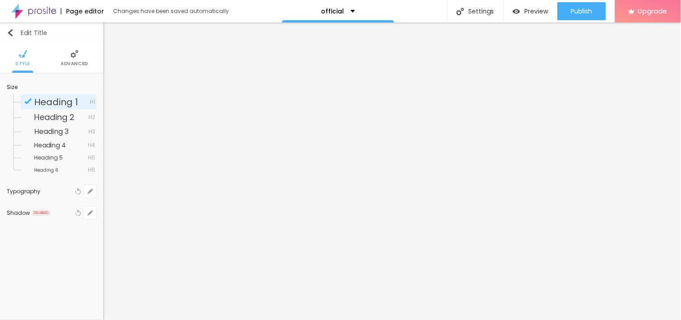
click at [13, 33] on img "button" at bounding box center [10, 32] width 7 height 7
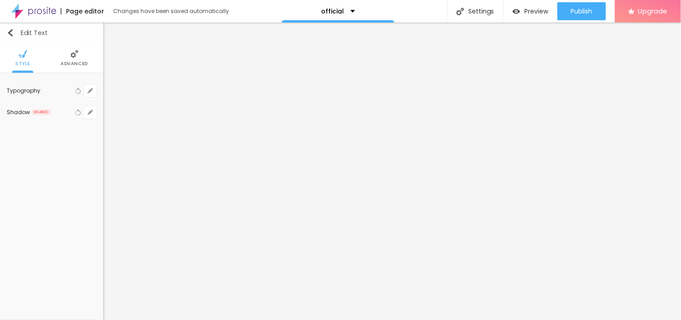
click at [12, 37] on button "Edit Text" at bounding box center [51, 32] width 103 height 21
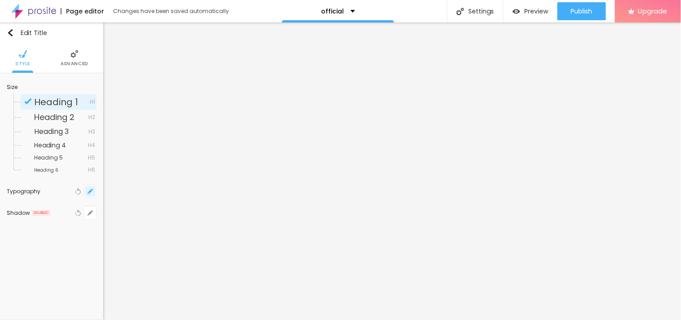
click at [91, 189] on icon "button" at bounding box center [90, 191] width 5 height 5
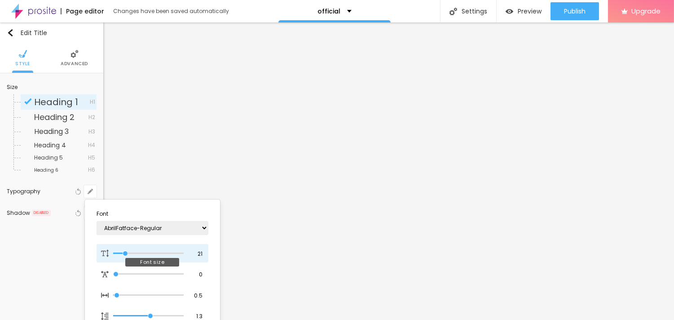
click at [126, 251] on input "range" at bounding box center [148, 253] width 70 height 4
drag, startPoint x: 122, startPoint y: 249, endPoint x: 130, endPoint y: 250, distance: 8.5
click at [130, 250] on div at bounding box center [148, 253] width 70 height 9
click at [128, 252] on input "range" at bounding box center [148, 253] width 70 height 4
click at [347, 284] on div at bounding box center [337, 160] width 674 height 320
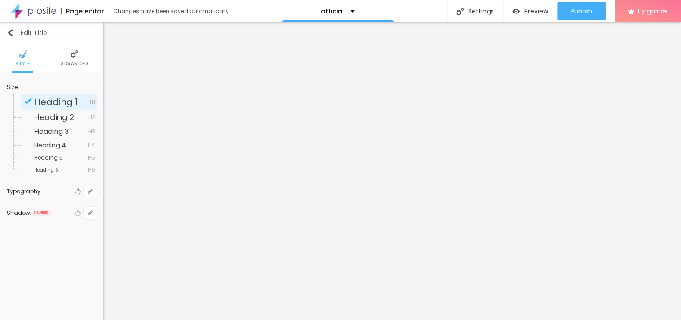
click at [7, 35] on img "button" at bounding box center [10, 32] width 7 height 7
click at [12, 31] on img "button" at bounding box center [10, 32] width 7 height 7
click at [9, 33] on img "button" at bounding box center [10, 32] width 7 height 7
click at [11, 32] on img "button" at bounding box center [10, 32] width 7 height 7
click at [28, 36] on div "Edit Title" at bounding box center [27, 32] width 40 height 7
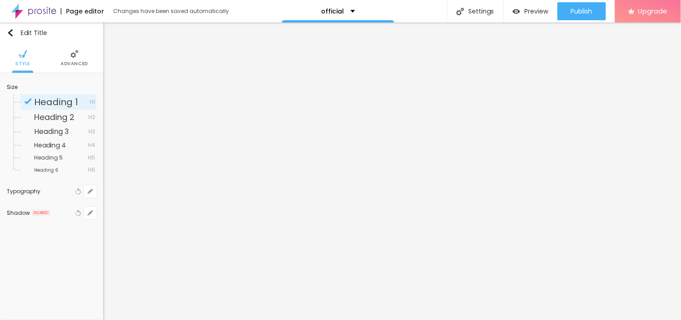
click at [51, 242] on div "Edit Title Style Advanced Size Heading 1 H1 Heading 2 H2 Heading 3 H3 Heading 4…" at bounding box center [51, 170] width 103 height 297
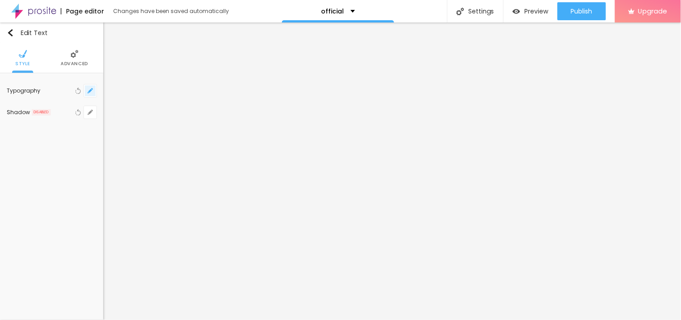
click at [92, 90] on icon "button" at bounding box center [90, 91] width 4 height 4
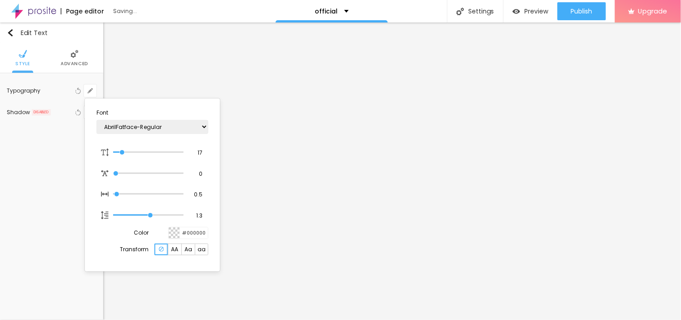
drag, startPoint x: 120, startPoint y: 151, endPoint x: 214, endPoint y: 169, distance: 96.0
click at [124, 152] on input "range" at bounding box center [148, 152] width 70 height 4
click at [412, 159] on div at bounding box center [340, 160] width 681 height 320
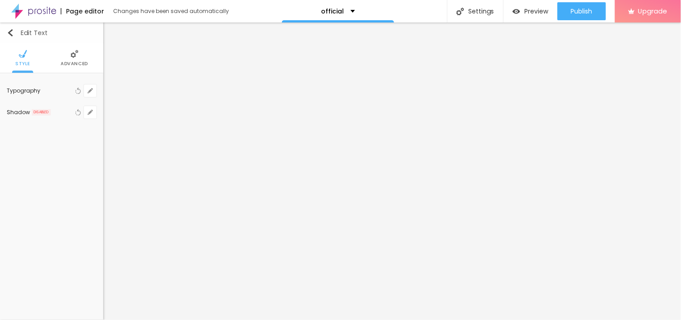
click at [7, 35] on img "button" at bounding box center [10, 32] width 7 height 7
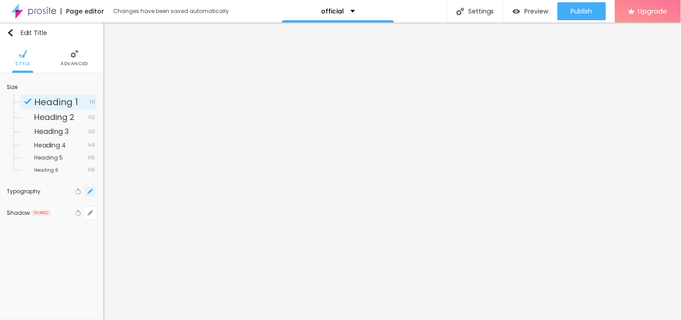
click at [87, 194] on button "button" at bounding box center [90, 191] width 13 height 13
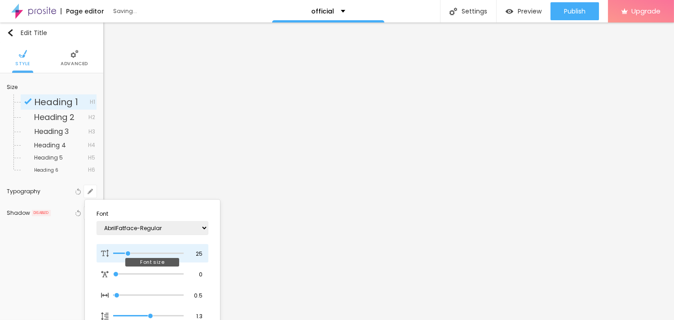
drag, startPoint x: 120, startPoint y: 254, endPoint x: 128, endPoint y: 254, distance: 8.5
click at [128, 254] on input "range" at bounding box center [148, 253] width 70 height 4
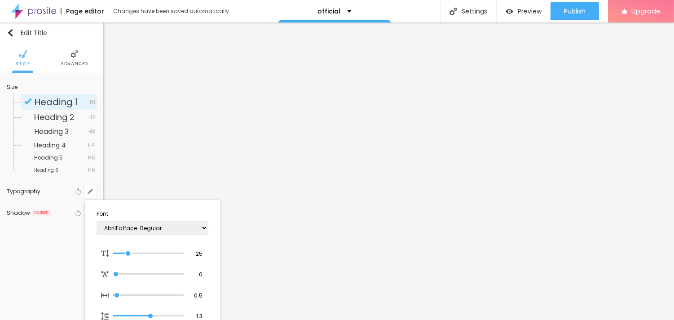
click at [401, 293] on div at bounding box center [337, 160] width 674 height 320
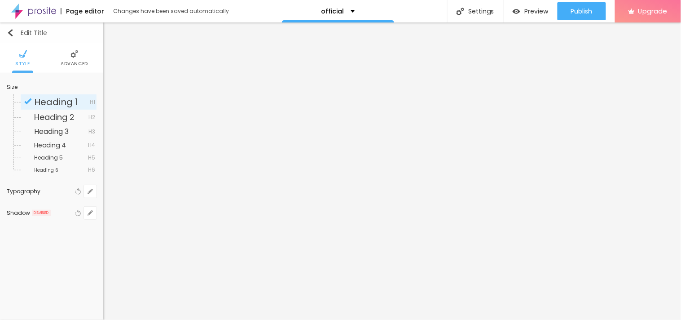
click at [11, 35] on img "button" at bounding box center [10, 32] width 7 height 7
click at [8, 32] on img "button" at bounding box center [10, 32] width 7 height 7
click at [43, 261] on div "Edit Title Style Advanced Size Heading 1 H1 Heading 2 H2 Heading 3 H3 Heading 4…" at bounding box center [51, 170] width 103 height 297
click at [54, 261] on div "Edit Title Style Advanced Size Heading 1 H1 Heading 2 H2 Heading 3 H3 Heading 4…" at bounding box center [51, 170] width 103 height 297
click at [12, 32] on img "button" at bounding box center [10, 32] width 7 height 7
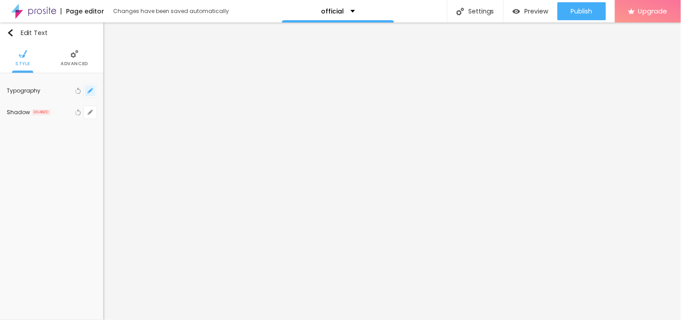
click at [90, 90] on icon "button" at bounding box center [90, 91] width 4 height 4
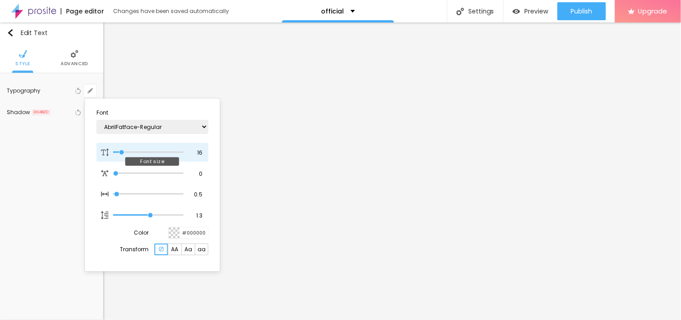
click at [121, 154] on div at bounding box center [148, 152] width 70 height 9
click at [122, 152] on input "range" at bounding box center [148, 152] width 70 height 4
drag, startPoint x: 122, startPoint y: 152, endPoint x: 226, endPoint y: 172, distance: 106.1
click at [122, 151] on input "range" at bounding box center [148, 152] width 70 height 4
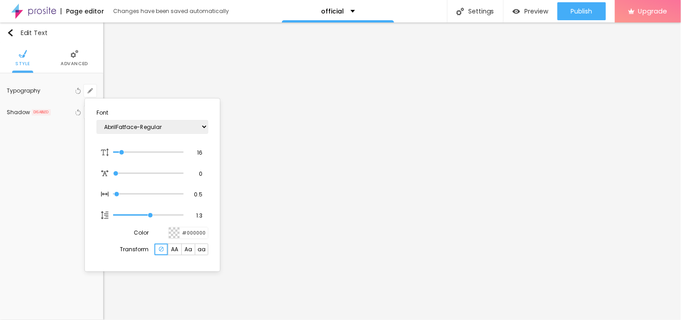
click at [379, 148] on div at bounding box center [340, 160] width 681 height 320
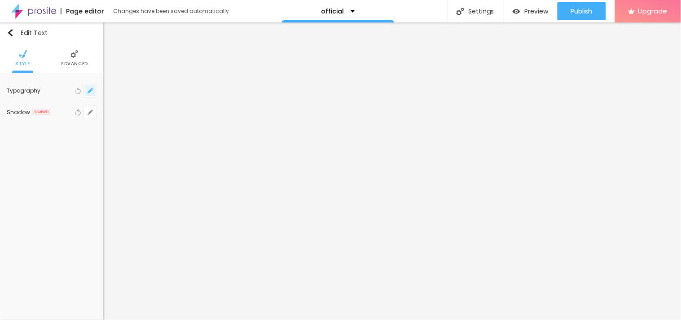
click at [89, 92] on icon "button" at bounding box center [90, 90] width 5 height 5
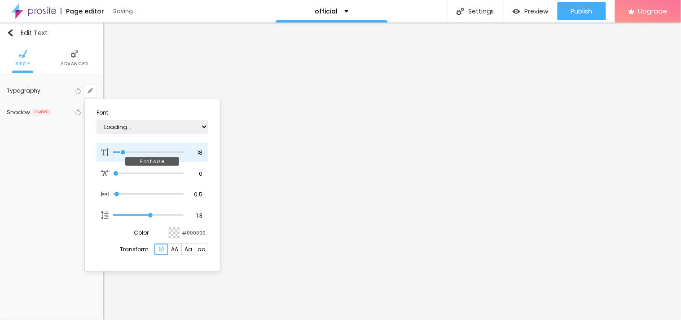
drag, startPoint x: 119, startPoint y: 152, endPoint x: 125, endPoint y: 154, distance: 6.8
click at [124, 153] on input "range" at bounding box center [148, 152] width 70 height 4
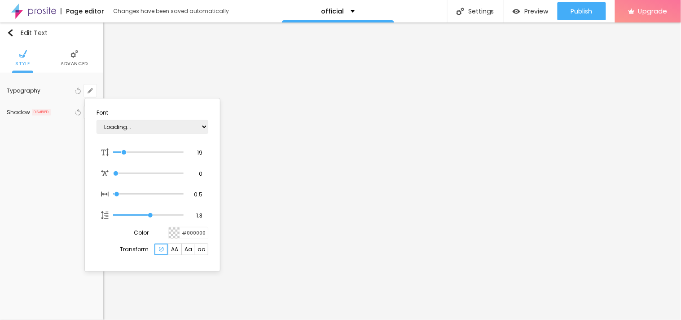
click at [358, 297] on div at bounding box center [340, 160] width 681 height 320
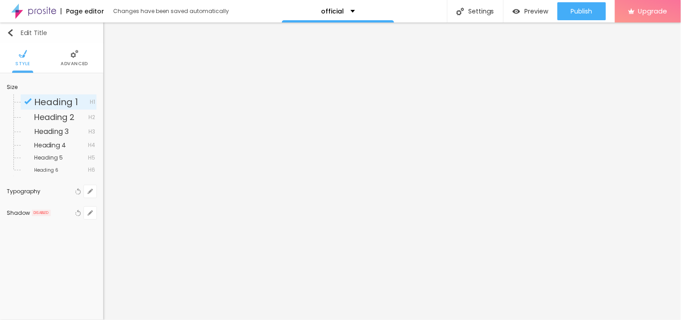
click at [11, 34] on img "button" at bounding box center [10, 32] width 7 height 7
click at [10, 32] on img "button" at bounding box center [10, 32] width 7 height 7
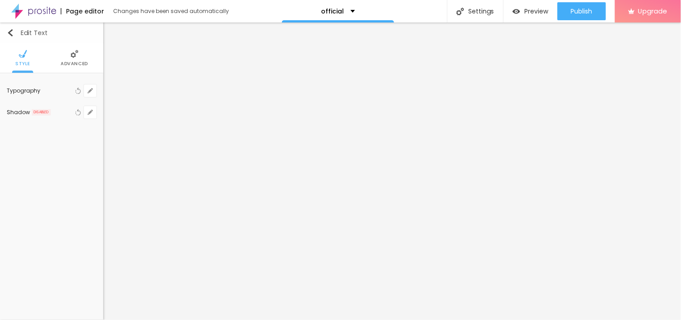
click at [12, 34] on img "button" at bounding box center [10, 32] width 7 height 7
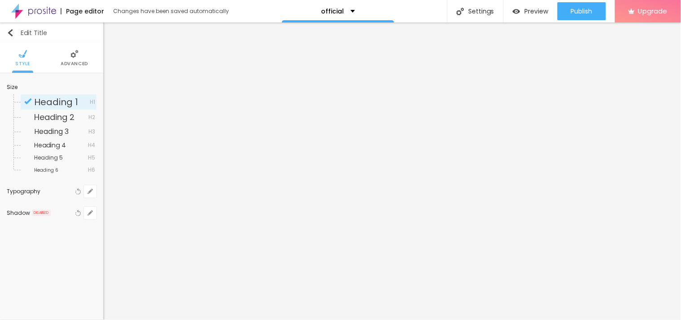
click at [9, 33] on img "button" at bounding box center [10, 32] width 7 height 7
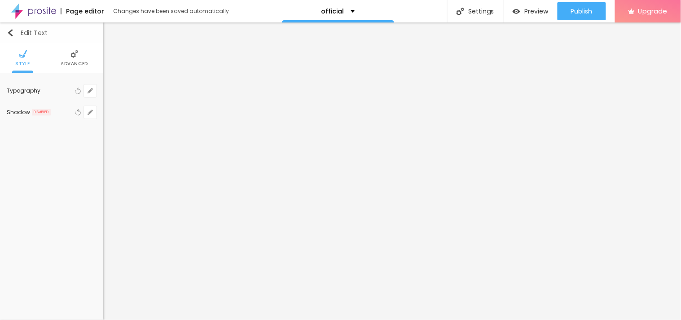
click at [11, 35] on img "button" at bounding box center [10, 32] width 7 height 7
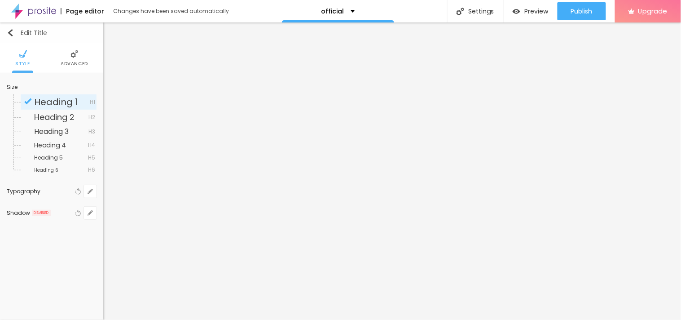
click at [12, 34] on img "button" at bounding box center [10, 32] width 7 height 7
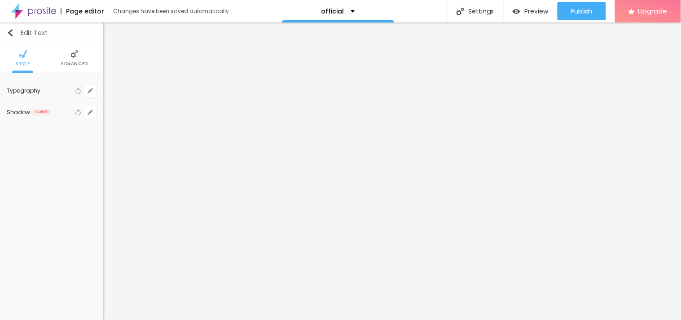
click at [8, 35] on img "button" at bounding box center [10, 32] width 7 height 7
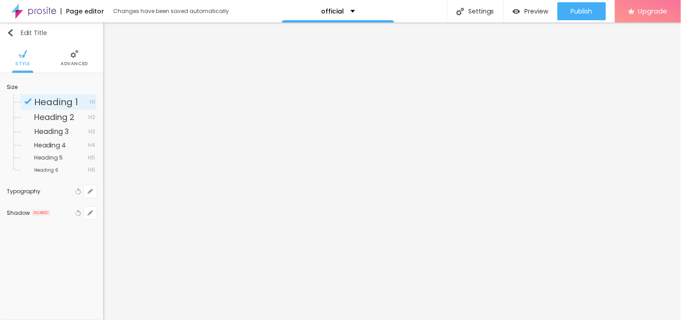
click at [12, 33] on img "button" at bounding box center [10, 32] width 7 height 7
click at [87, 194] on button "button" at bounding box center [90, 191] width 13 height 13
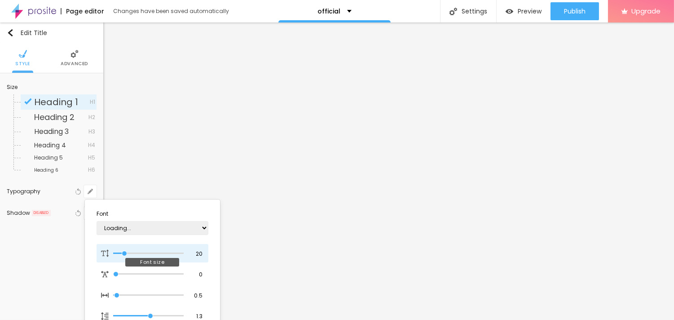
click at [124, 251] on input "range" at bounding box center [148, 253] width 70 height 4
click at [281, 209] on div at bounding box center [337, 160] width 674 height 320
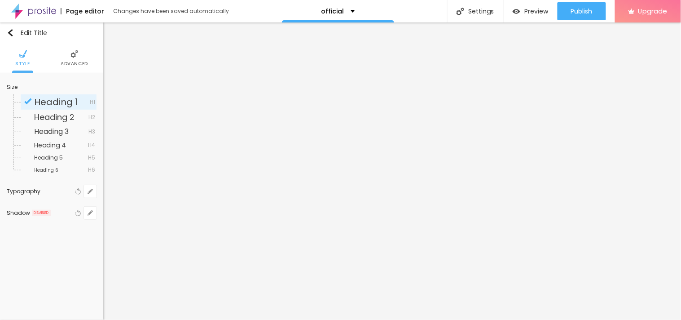
click at [97, 190] on div "Size Heading 1 H1 Heading 2 H2 Heading 3 H3 Heading 4 H4 Heading 5 H5 Heading 6…" at bounding box center [51, 151] width 103 height 157
click at [84, 194] on button "button" at bounding box center [90, 191] width 13 height 13
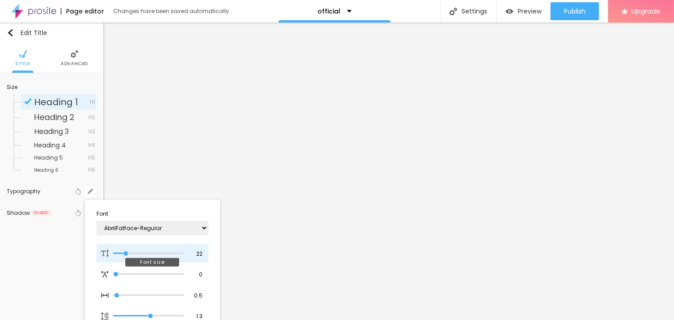
drag, startPoint x: 120, startPoint y: 253, endPoint x: 126, endPoint y: 251, distance: 6.5
click at [126, 251] on input "range" at bounding box center [148, 253] width 70 height 4
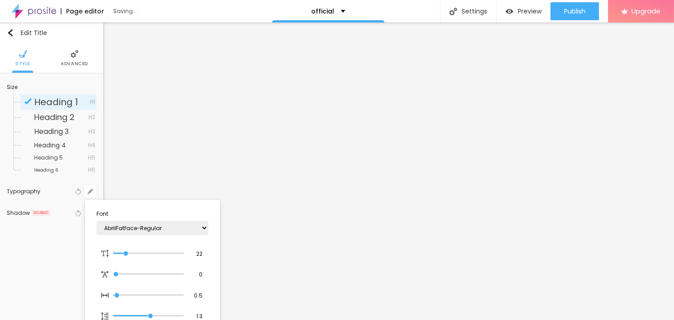
click at [339, 224] on div at bounding box center [337, 160] width 674 height 320
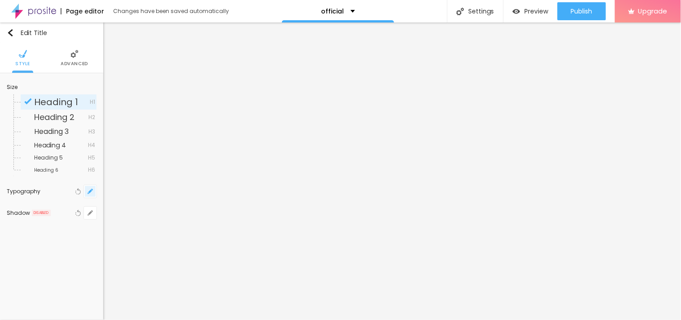
click at [91, 192] on icon "button" at bounding box center [90, 191] width 4 height 4
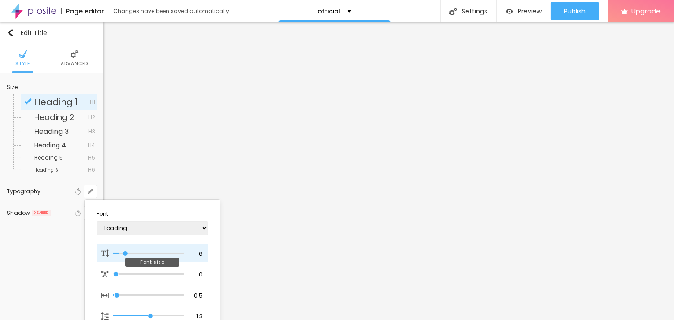
click at [126, 252] on input "range" at bounding box center [148, 253] width 70 height 4
click at [128, 252] on input "range" at bounding box center [148, 253] width 70 height 4
click at [356, 244] on div at bounding box center [337, 160] width 674 height 320
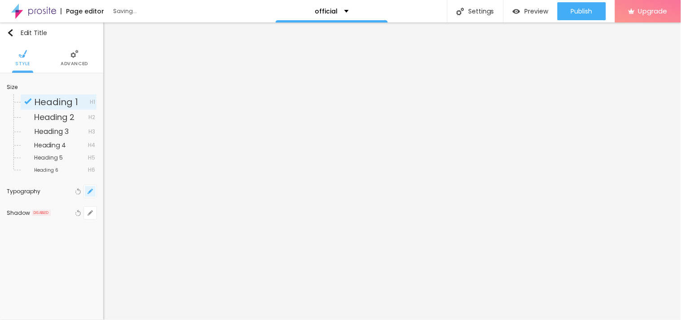
click at [89, 189] on icon "button" at bounding box center [90, 191] width 5 height 5
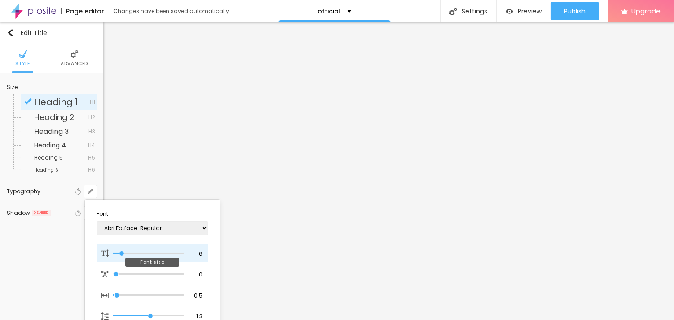
click at [123, 249] on div at bounding box center [148, 253] width 70 height 9
click at [126, 249] on div at bounding box center [148, 253] width 70 height 9
click at [128, 251] on input "range" at bounding box center [148, 253] width 70 height 4
drag, startPoint x: 126, startPoint y: 252, endPoint x: 124, endPoint y: 245, distance: 7.4
click at [124, 251] on input "range" at bounding box center [148, 253] width 70 height 4
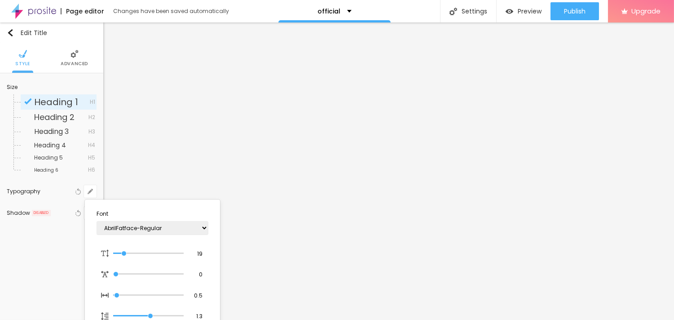
click at [274, 192] on div at bounding box center [337, 160] width 674 height 320
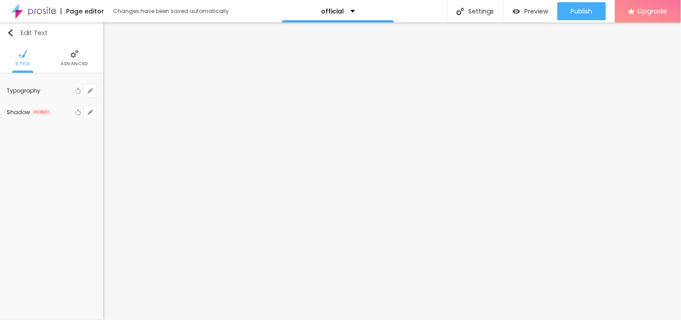
click at [11, 34] on img "button" at bounding box center [10, 32] width 7 height 7
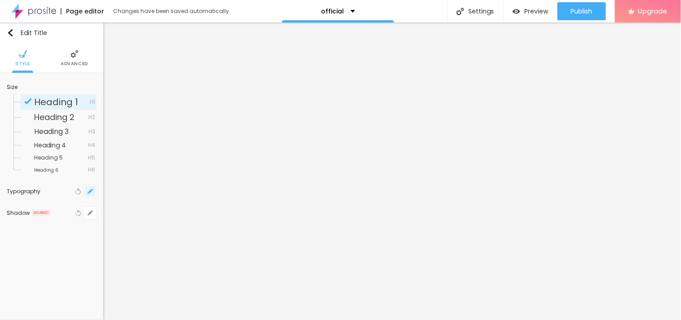
click at [90, 190] on icon "button" at bounding box center [90, 191] width 4 height 4
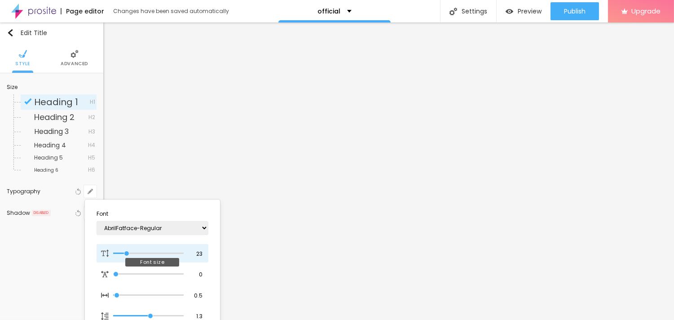
drag, startPoint x: 120, startPoint y: 251, endPoint x: 127, endPoint y: 252, distance: 6.3
click at [127, 252] on input "range" at bounding box center [148, 253] width 70 height 4
click at [482, 122] on div at bounding box center [337, 160] width 674 height 320
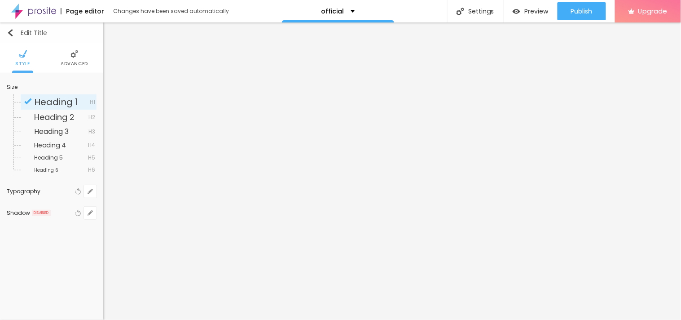
click at [11, 33] on img "button" at bounding box center [10, 32] width 7 height 7
click at [10, 34] on img "button" at bounding box center [10, 32] width 7 height 7
click at [62, 63] on span "Advanced" at bounding box center [74, 64] width 27 height 4
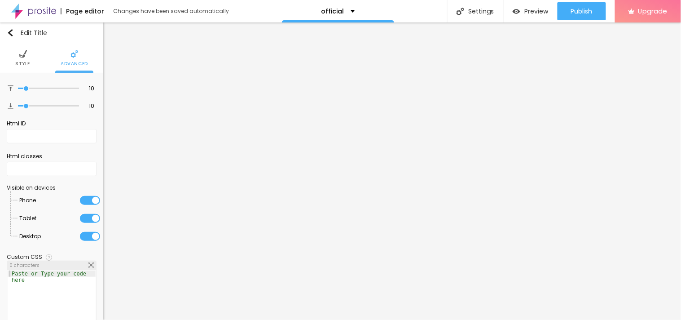
click at [30, 63] on ul "Style Advanced" at bounding box center [51, 58] width 103 height 30
click at [22, 55] on img at bounding box center [23, 54] width 8 height 8
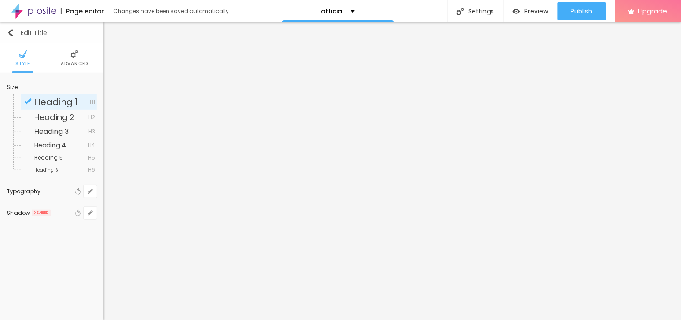
click at [7, 31] on img "button" at bounding box center [10, 32] width 7 height 7
click at [16, 34] on div "Edit Title" at bounding box center [27, 32] width 40 height 7
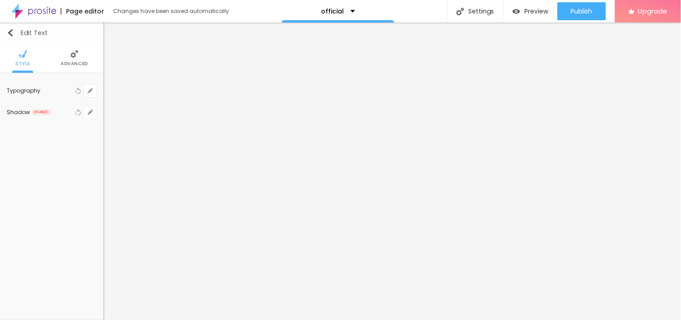
click at [10, 38] on button "Edit Text" at bounding box center [51, 32] width 103 height 21
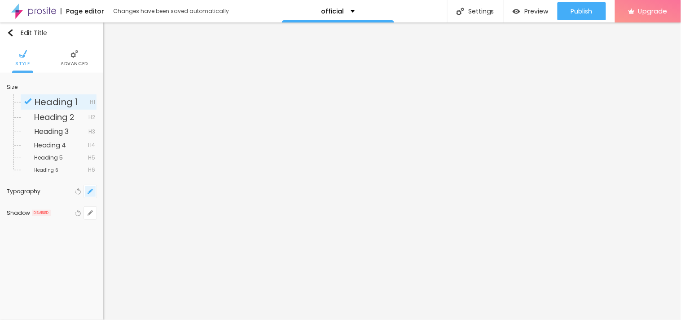
click at [88, 192] on icon "button" at bounding box center [89, 193] width 2 height 2
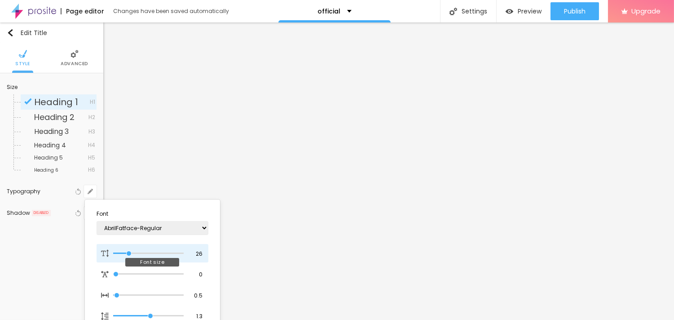
drag, startPoint x: 124, startPoint y: 251, endPoint x: 129, endPoint y: 252, distance: 5.0
click at [129, 252] on input "range" at bounding box center [148, 253] width 70 height 4
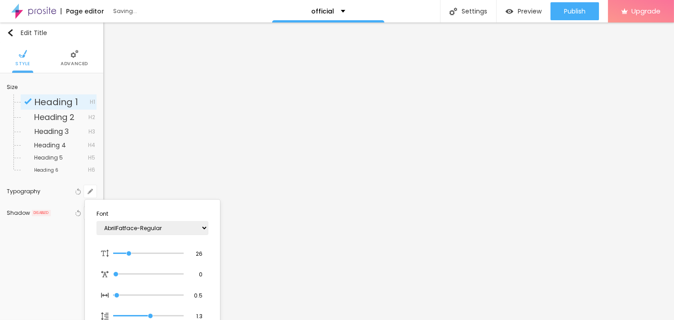
click at [567, 234] on div at bounding box center [337, 160] width 674 height 320
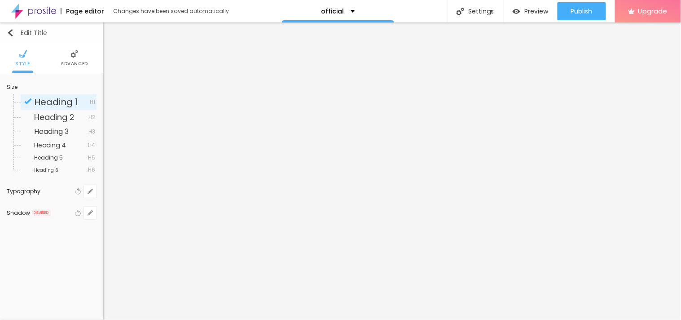
click at [4, 31] on button "Edit Title" at bounding box center [51, 32] width 103 height 21
click at [11, 37] on button "Edit Title" at bounding box center [51, 32] width 103 height 21
click at [10, 30] on img "button" at bounding box center [10, 32] width 7 height 7
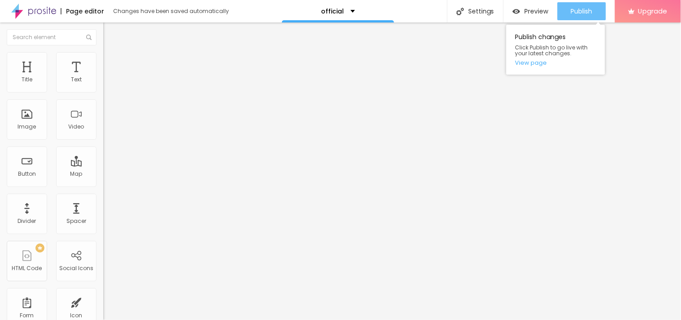
click at [586, 4] on div "Publish" at bounding box center [582, 11] width 22 height 18
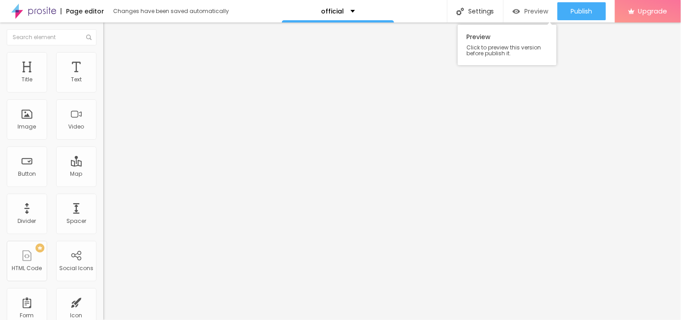
click at [536, 11] on span "Preview" at bounding box center [537, 11] width 24 height 7
